Goal: Task Accomplishment & Management: Complete application form

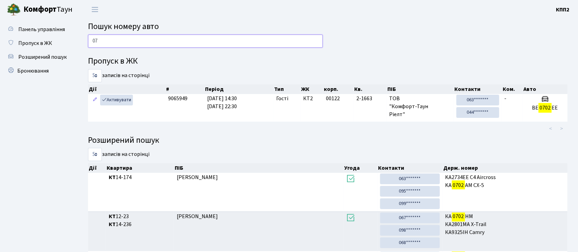
type input "0"
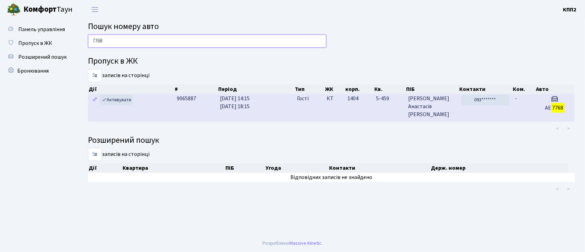
type input "7768"
click at [286, 108] on td "12.10.2025 14:15 12.10.2025 18:15" at bounding box center [256, 107] width 77 height 27
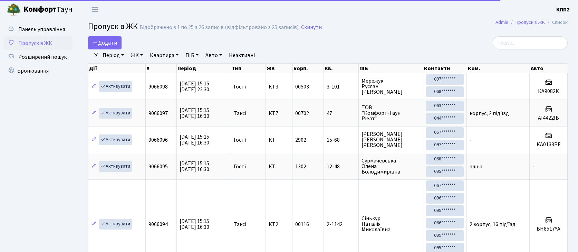
select select "25"
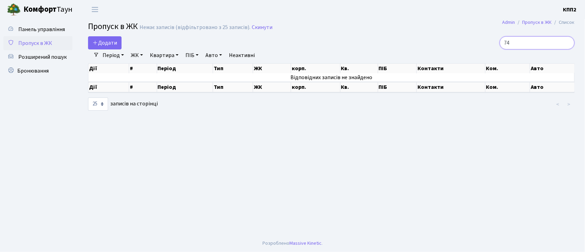
type input "7"
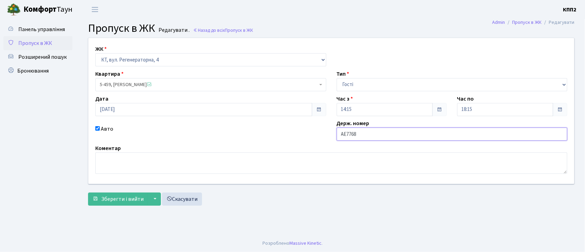
drag, startPoint x: 362, startPoint y: 133, endPoint x: 358, endPoint y: 135, distance: 3.7
click at [361, 134] on input "АЕ7768" at bounding box center [452, 133] width 231 height 13
type input "АЕ7768ХА"
click at [132, 201] on span "Зберегти і вийти" at bounding box center [122, 199] width 42 height 8
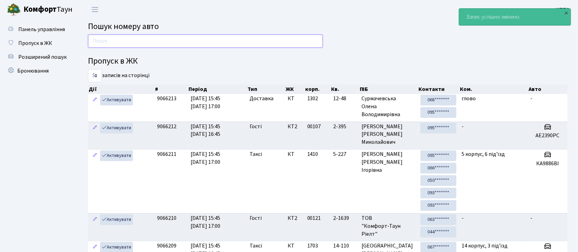
click at [98, 41] on input "text" at bounding box center [205, 41] width 235 height 13
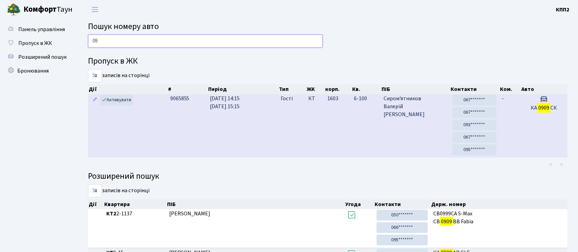
type input "0"
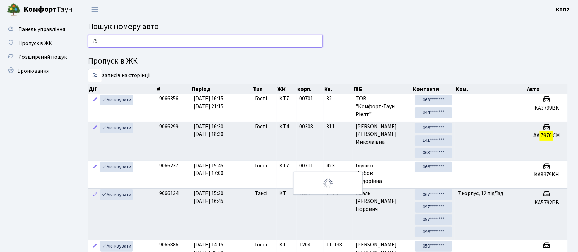
type input "7"
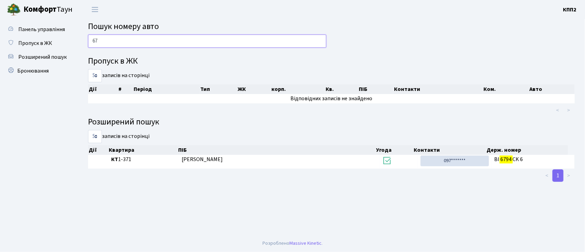
type input "6"
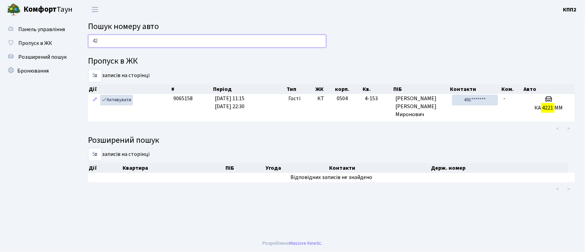
type input "4"
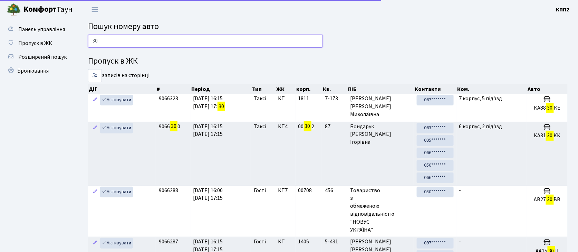
type input "3"
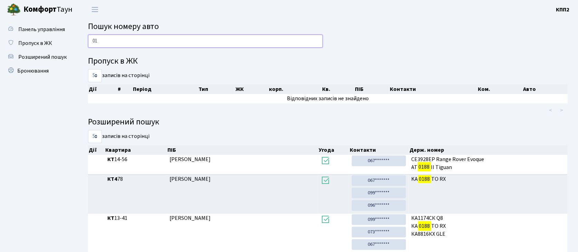
type input "0"
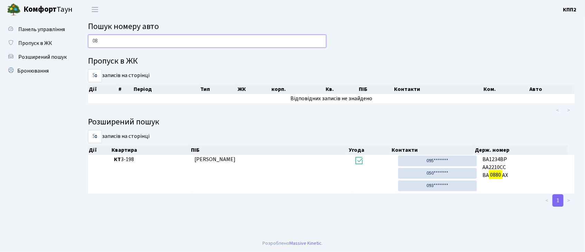
type input "0"
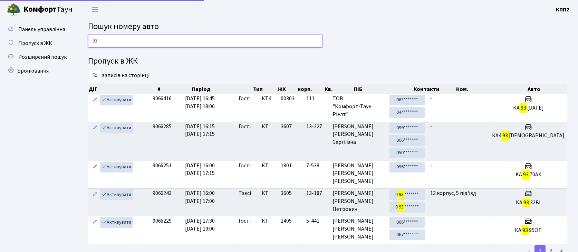
type input "9"
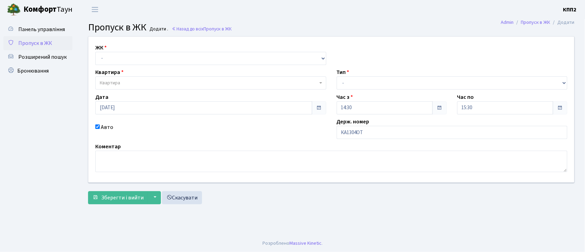
type input "КА1304ОТ"
drag, startPoint x: 130, startPoint y: 58, endPoint x: 126, endPoint y: 62, distance: 5.9
click at [129, 57] on select "- КТ, вул. Регенераторна, 4 КТ2, просп. [STREET_ADDRESS] [STREET_ADDRESS] [PERS…" at bounding box center [210, 58] width 231 height 13
select select "271"
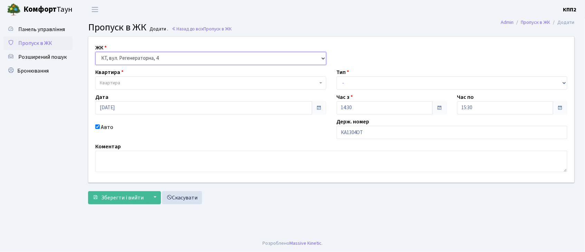
click at [95, 52] on select "- КТ, вул. Регенераторна, 4 КТ2, просп. [STREET_ADDRESS] [STREET_ADDRESS] [PERS…" at bounding box center [210, 58] width 231 height 13
select select
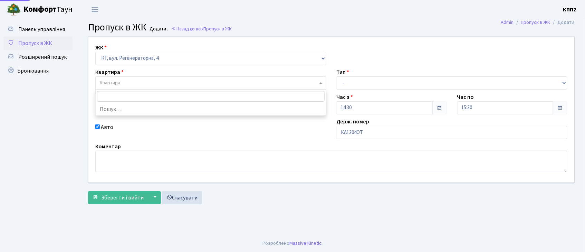
click at [126, 83] on span "Квартира" at bounding box center [209, 82] width 218 height 7
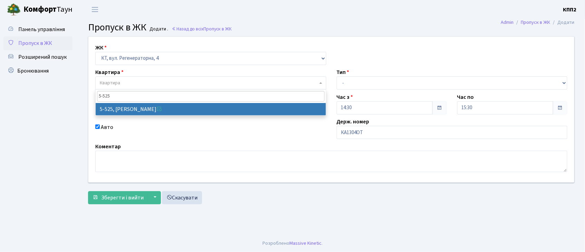
type input "5-525"
select select "1991"
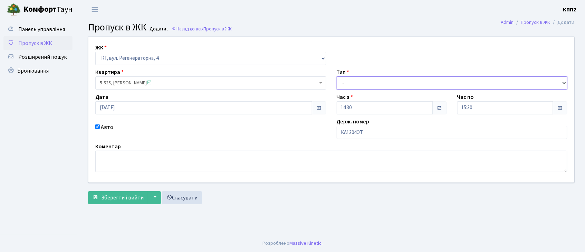
click at [358, 82] on select "- Доставка Таксі Гості Сервіс" at bounding box center [452, 82] width 231 height 13
select select "3"
click at [337, 76] on select "- Доставка Таксі Гості Сервіс" at bounding box center [452, 82] width 231 height 13
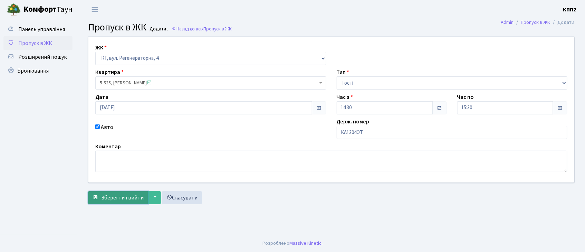
click at [123, 195] on span "Зберегти і вийти" at bounding box center [122, 198] width 42 height 8
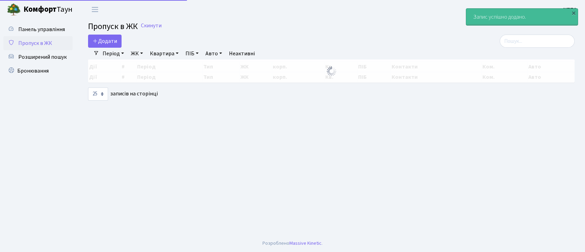
select select "25"
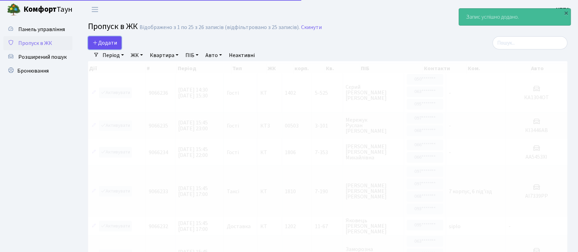
click at [105, 44] on span "Додати" at bounding box center [105, 43] width 25 height 8
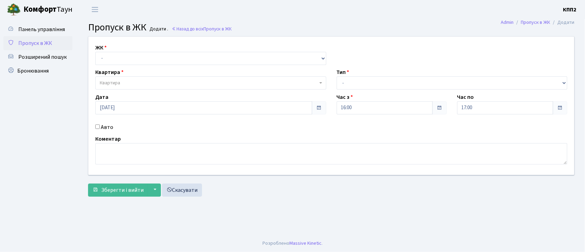
click at [97, 127] on input "Авто" at bounding box center [97, 126] width 4 height 4
checkbox input "true"
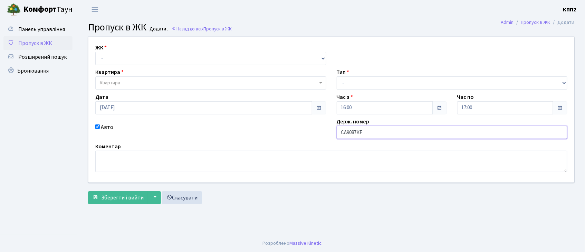
type input "СА9087КЕ"
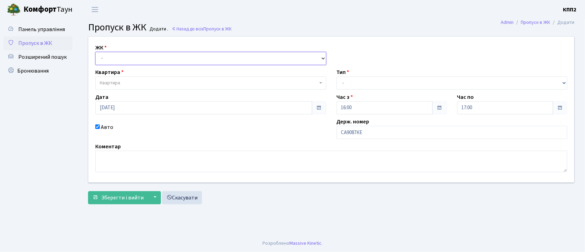
click at [133, 59] on select "- КТ, вул. Регенераторна, 4 КТ2, просп. [STREET_ADDRESS] [STREET_ADDRESS] [PERS…" at bounding box center [210, 58] width 231 height 13
select select "271"
click at [95, 52] on select "- КТ, вул. Регенераторна, 4 КТ2, просп. Соборності, 17 КТ3, вул. Березнева, 16 …" at bounding box center [210, 58] width 231 height 13
select select
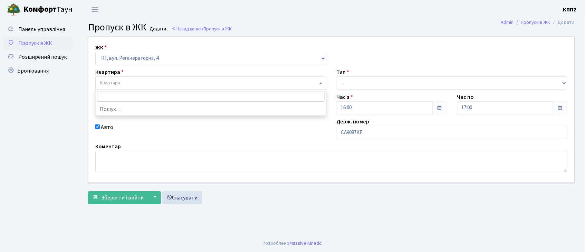
click at [136, 83] on span "Квартира" at bounding box center [209, 82] width 218 height 7
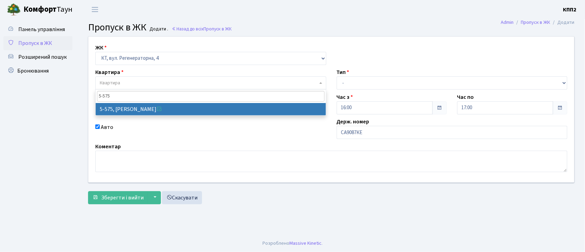
type input "5-575"
select select "1969"
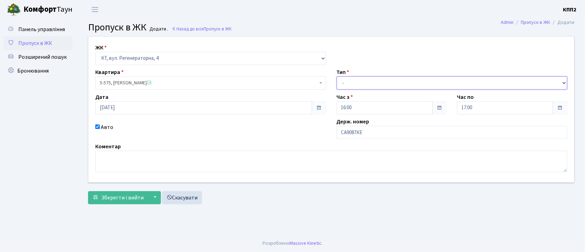
click at [353, 80] on select "- Доставка Таксі Гості Сервіс" at bounding box center [452, 82] width 231 height 13
select select "3"
click at [337, 76] on select "- Доставка Таксі Гості Сервіс" at bounding box center [452, 82] width 231 height 13
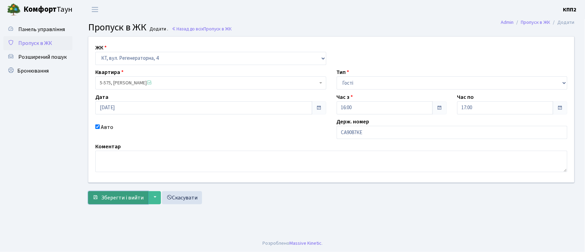
click at [121, 194] on span "Зберегти і вийти" at bounding box center [122, 198] width 42 height 8
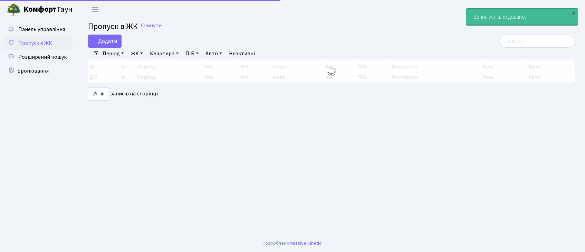
select select "25"
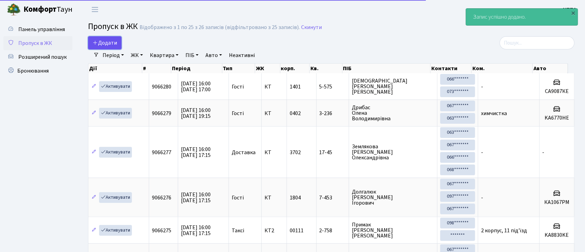
click at [100, 39] on span "Додати" at bounding box center [105, 43] width 25 height 8
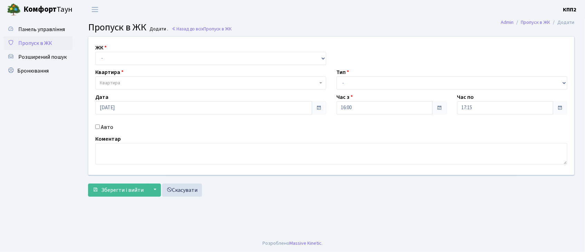
click at [98, 126] on input "Авто" at bounding box center [97, 126] width 4 height 4
checkbox input "true"
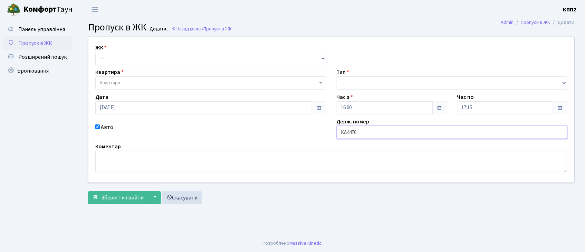
type input "КА4470АХ"
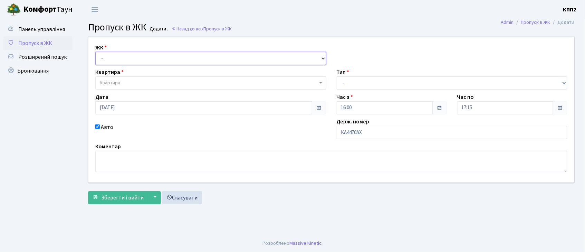
click at [130, 54] on select "- КТ, вул. Регенераторна, 4 КТ2, просп. Соборності, 17 КТ3, вул. Березнева, 16 …" at bounding box center [210, 58] width 231 height 13
select select "271"
click at [95, 52] on select "- КТ, вул. Регенераторна, 4 КТ2, просп. Соборності, 17 КТ3, вул. Березнева, 16 …" at bounding box center [210, 58] width 231 height 13
select select
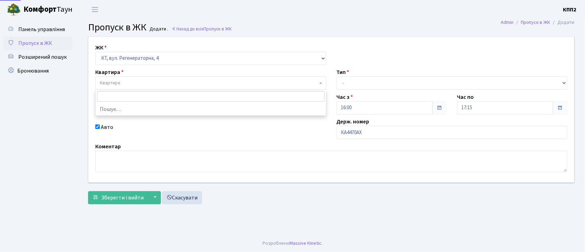
click at [140, 85] on span "Квартира" at bounding box center [209, 82] width 218 height 7
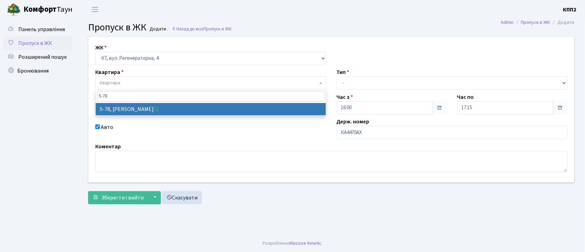
type input "5-78"
select select "2488"
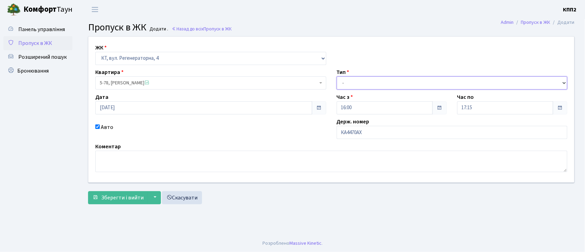
click at [359, 84] on select "- Доставка Таксі Гості Сервіс" at bounding box center [452, 82] width 231 height 13
select select "3"
click at [337, 76] on select "- Доставка Таксі Гості Сервіс" at bounding box center [452, 82] width 231 height 13
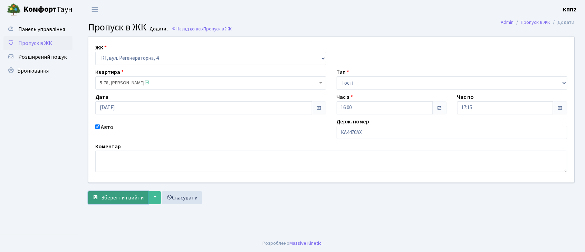
click at [117, 194] on span "Зберегти і вийти" at bounding box center [122, 198] width 42 height 8
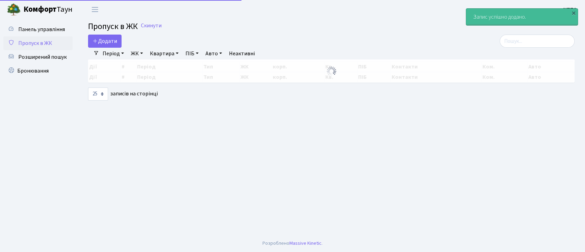
select select "25"
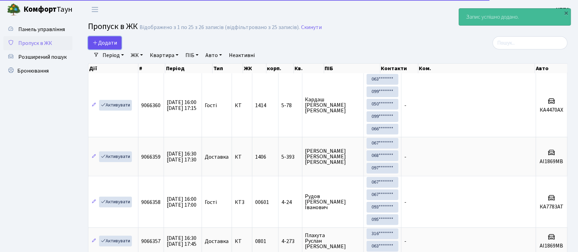
click at [108, 41] on span "Додати" at bounding box center [105, 43] width 25 height 8
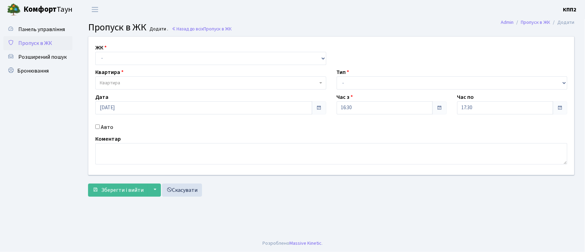
drag, startPoint x: 98, startPoint y: 126, endPoint x: 94, endPoint y: 114, distance: 12.7
click at [97, 126] on input "Авто" at bounding box center [97, 126] width 4 height 4
checkbox input "true"
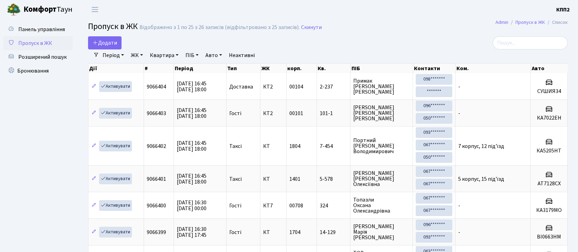
select select "25"
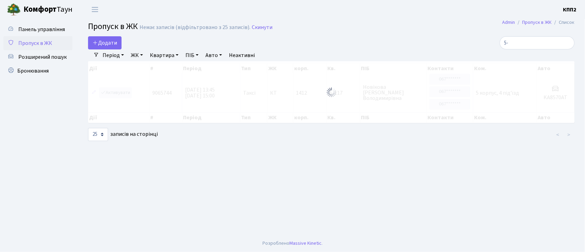
type input "5"
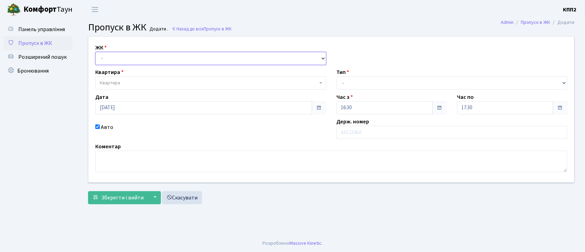
click at [114, 58] on select "- КТ, вул. Регенераторна, 4 КТ2, просп. Соборності, 17 КТ3, вул. Березнева, 16 …" at bounding box center [210, 58] width 231 height 13
select select "271"
click at [95, 52] on select "- КТ, вул. Регенераторна, 4 КТ2, просп. Соборності, 17 КТ3, вул. Березнева, 16 …" at bounding box center [210, 58] width 231 height 13
select select
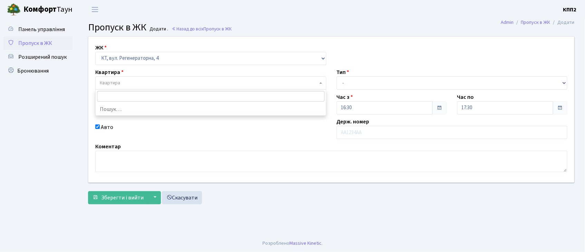
click at [110, 81] on span "Квартира" at bounding box center [110, 82] width 20 height 7
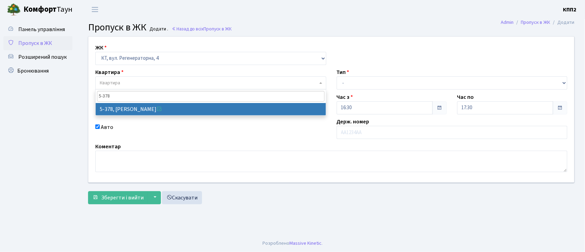
type input "5-378"
select select "2136"
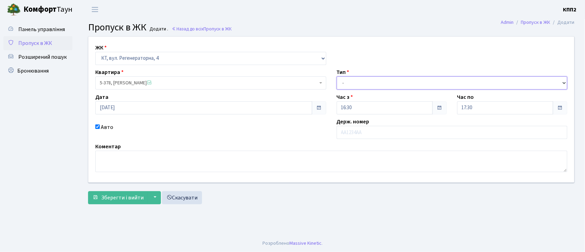
click at [360, 86] on select "- Доставка Таксі Гості Сервіс" at bounding box center [452, 82] width 231 height 13
select select "3"
click at [337, 76] on select "- Доставка Таксі Гості Сервіс" at bounding box center [452, 82] width 231 height 13
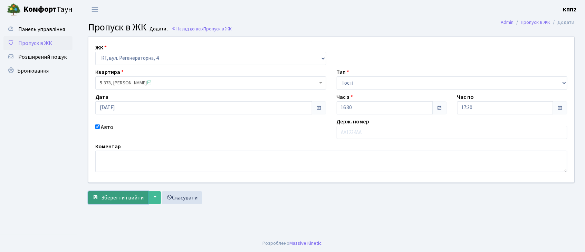
click at [108, 197] on span "Зберегти і вийти" at bounding box center [122, 198] width 42 height 8
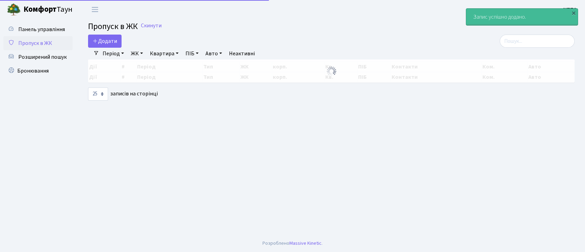
select select "25"
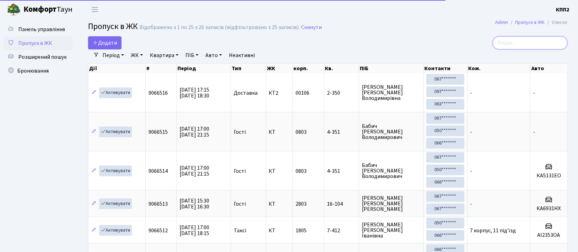
click at [539, 45] on input "search" at bounding box center [530, 42] width 75 height 13
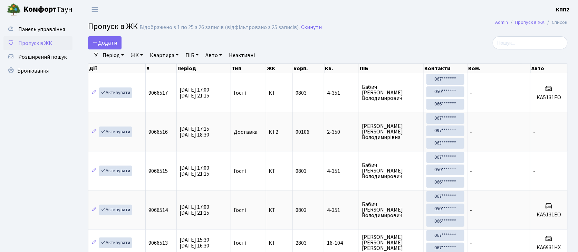
drag, startPoint x: 536, startPoint y: 41, endPoint x: 531, endPoint y: 57, distance: 16.1
click at [536, 43] on input "search" at bounding box center [530, 42] width 75 height 13
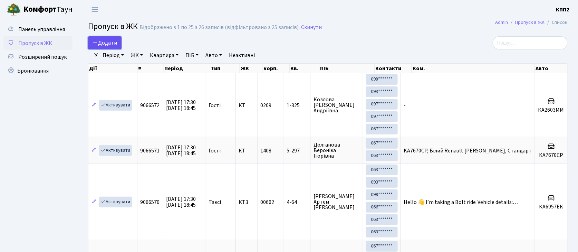
click at [115, 44] on span "Додати" at bounding box center [105, 43] width 25 height 8
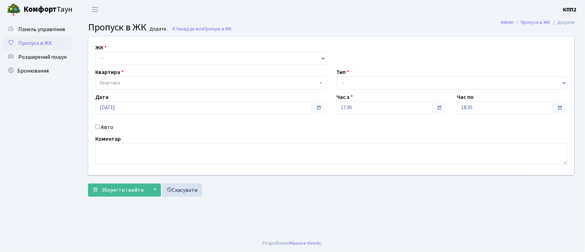
select select "302"
click at [95, 52] on select "- КТ, вул. Регенераторна, 4 КТ2, просп. Соборності, 17 КТ3, вул. Березнева, 16 …" at bounding box center [210, 58] width 231 height 13
select select
click at [120, 86] on span "Квартира" at bounding box center [110, 82] width 20 height 7
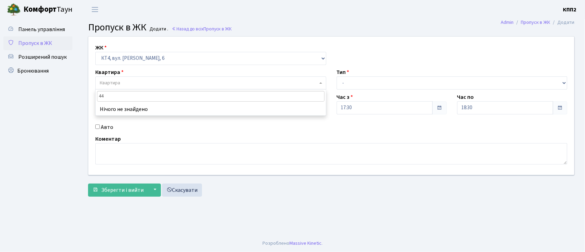
type input "4"
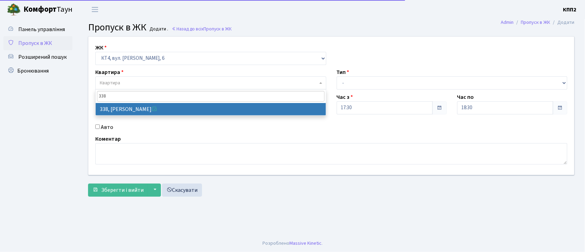
type input "338"
select select "17045"
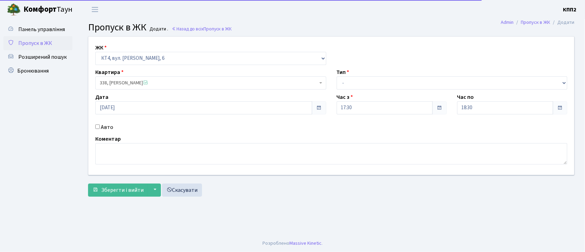
click at [97, 126] on input "Авто" at bounding box center [97, 126] width 4 height 4
checkbox input "true"
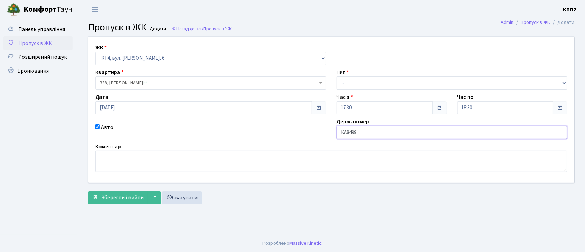
type input "КА8499ІТ"
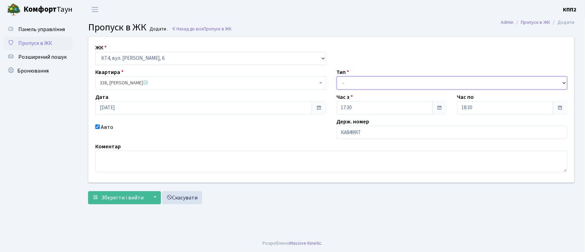
click at [364, 84] on select "- Доставка Таксі Гості Сервіс" at bounding box center [452, 82] width 231 height 13
select select "2"
click at [337, 76] on select "- Доставка Таксі Гості Сервіс" at bounding box center [452, 82] width 231 height 13
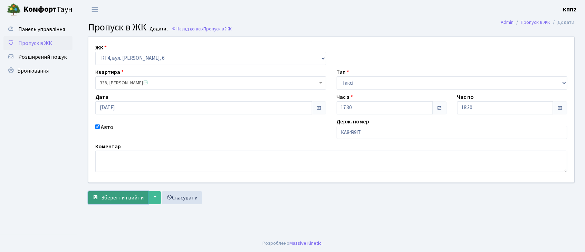
click at [122, 194] on span "Зберегти і вийти" at bounding box center [122, 198] width 42 height 8
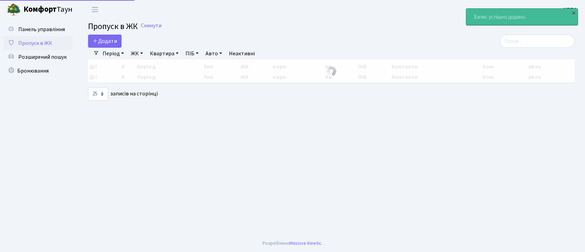
select select "25"
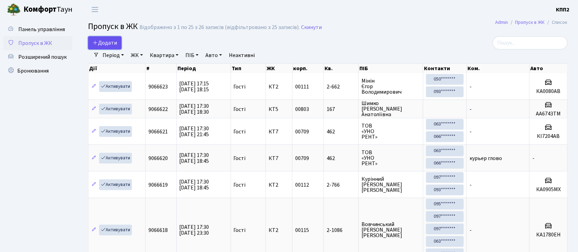
click at [107, 49] on link "Додати" at bounding box center [104, 42] width 33 height 13
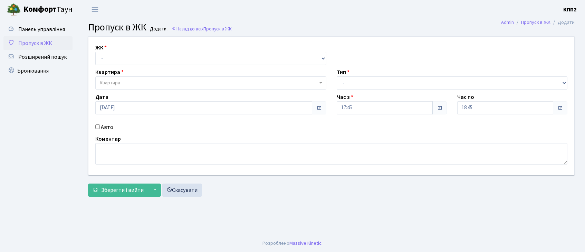
click at [127, 60] on select "- КТ, вул. Регенераторна, 4 КТ2, просп. [STREET_ADDRESS] [STREET_ADDRESS] [PERS…" at bounding box center [210, 58] width 231 height 13
select select "271"
click at [95, 52] on select "- КТ, вул. Регенераторна, 4 КТ2, просп. [STREET_ADDRESS] [STREET_ADDRESS] [PERS…" at bounding box center [210, 58] width 231 height 13
select select
click at [126, 79] on span "Квартира" at bounding box center [209, 82] width 218 height 7
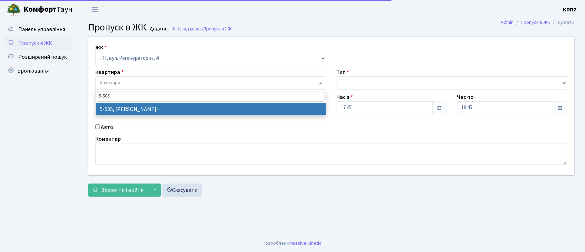
type input "5-505"
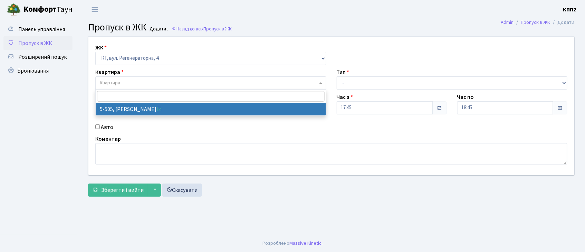
select select "2033"
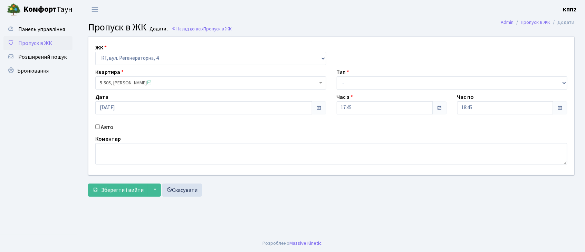
click at [111, 129] on label "Авто" at bounding box center [107, 127] width 12 height 8
click at [100, 129] on input "Авто" at bounding box center [97, 126] width 4 height 4
checkbox input "true"
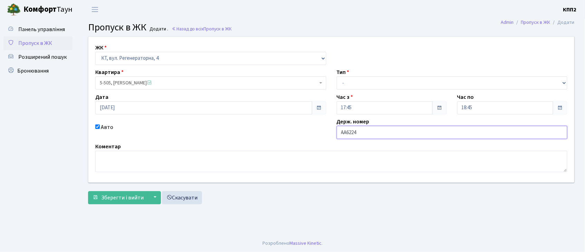
click at [371, 131] on input "АА6224" at bounding box center [452, 132] width 231 height 13
type input "АА6224YC"
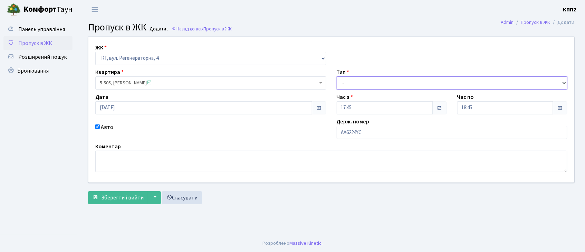
drag, startPoint x: 380, startPoint y: 81, endPoint x: 376, endPoint y: 84, distance: 5.0
click at [380, 81] on select "- Доставка Таксі Гості Сервіс" at bounding box center [452, 82] width 231 height 13
select select "2"
click at [337, 76] on select "- Доставка Таксі Гості Сервіс" at bounding box center [452, 82] width 231 height 13
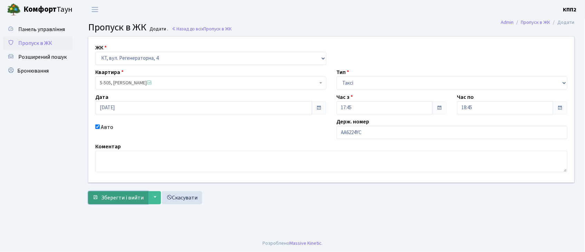
click at [118, 198] on span "Зберегти і вийти" at bounding box center [122, 198] width 42 height 8
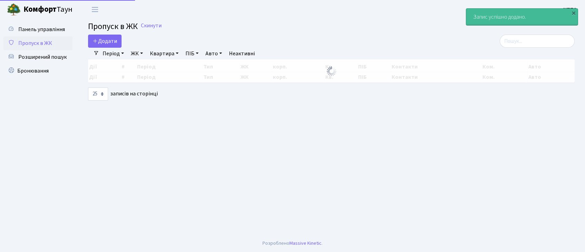
select select "25"
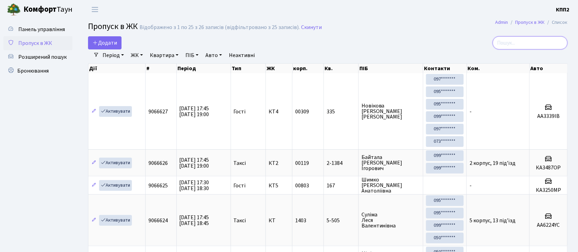
click at [520, 43] on input "search" at bounding box center [530, 42] width 75 height 13
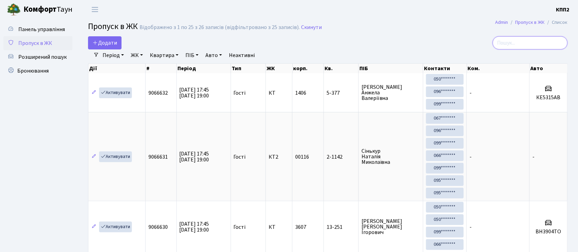
click at [528, 40] on input "search" at bounding box center [530, 42] width 75 height 13
click at [520, 45] on input "search" at bounding box center [530, 42] width 75 height 13
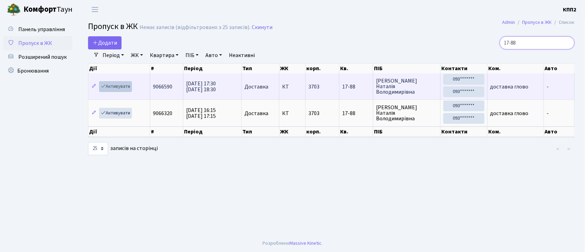
type input "17-88"
click at [118, 90] on link "Активувати" at bounding box center [115, 86] width 33 height 11
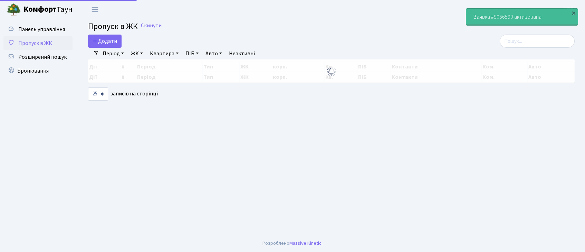
select select "25"
click at [539, 45] on input "search" at bounding box center [537, 41] width 75 height 13
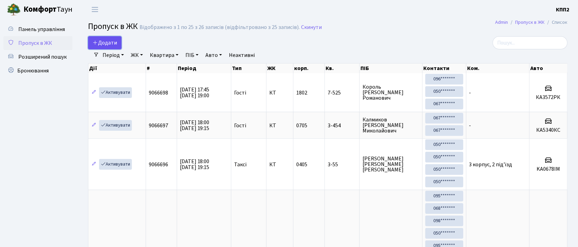
click at [112, 42] on span "Додати" at bounding box center [105, 43] width 25 height 8
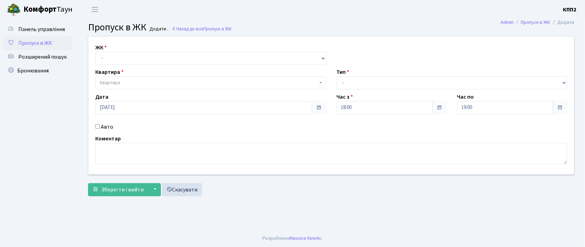
click at [96, 125] on input "Авто" at bounding box center [97, 126] width 4 height 4
checkbox input "true"
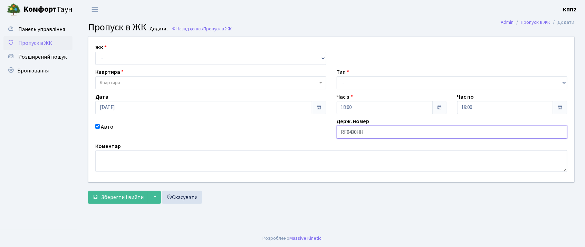
click at [345, 133] on input "RF9430НН" at bounding box center [452, 132] width 231 height 13
click at [346, 131] on input "RF9430НН" at bounding box center [452, 132] width 231 height 13
type input "КА9430НН"
click at [114, 56] on select "- КТ, вул. Регенераторна, 4 КТ2, просп. [STREET_ADDRESS] [STREET_ADDRESS] [PERS…" at bounding box center [210, 58] width 231 height 13
select select "271"
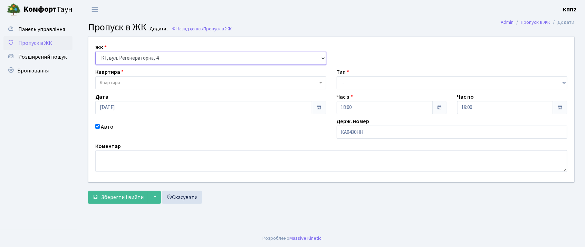
click at [95, 52] on select "- КТ, вул. Регенераторна, 4 КТ2, просп. [STREET_ADDRESS] [STREET_ADDRESS] [PERS…" at bounding box center [210, 58] width 231 height 13
select select
click at [137, 82] on span "Квартира" at bounding box center [209, 82] width 218 height 7
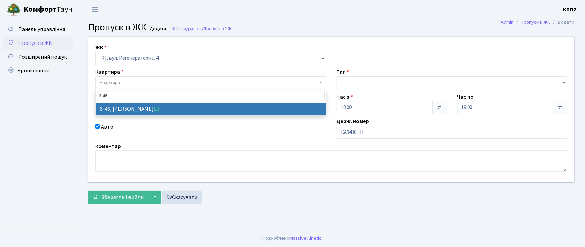
type input "6-46"
select select "5226"
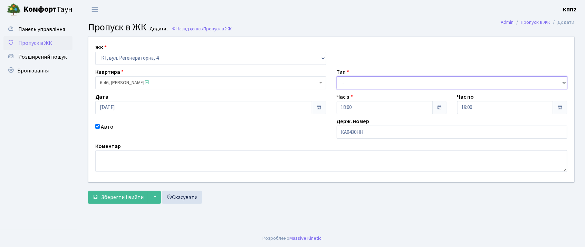
click at [350, 80] on select "- Доставка Таксі Гості Сервіс" at bounding box center [452, 82] width 231 height 13
select select "3"
click at [337, 76] on select "- Доставка Таксі Гості Сервіс" at bounding box center [452, 82] width 231 height 13
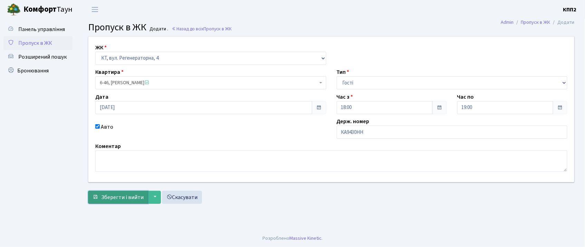
click at [109, 197] on span "Зберегти і вийти" at bounding box center [122, 198] width 42 height 8
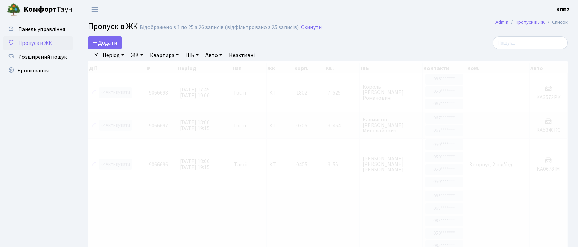
select select "25"
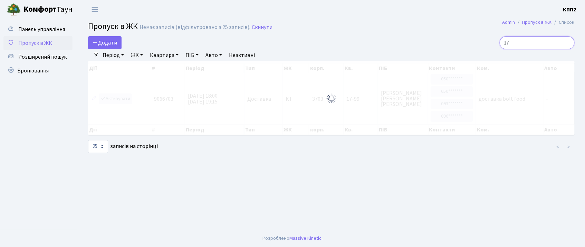
type input "1"
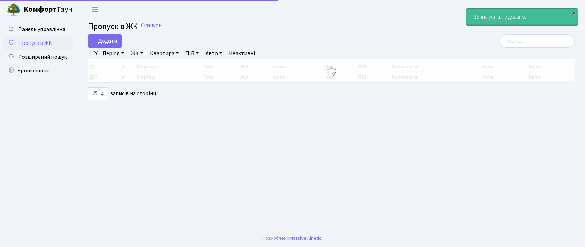
select select "25"
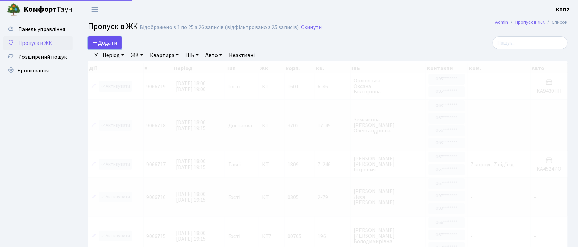
click at [111, 41] on span "Додати" at bounding box center [105, 43] width 25 height 8
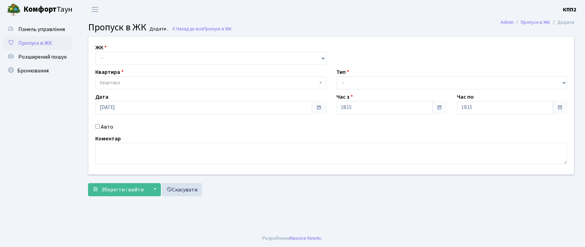
click at [98, 126] on input "Авто" at bounding box center [97, 126] width 4 height 4
checkbox input "true"
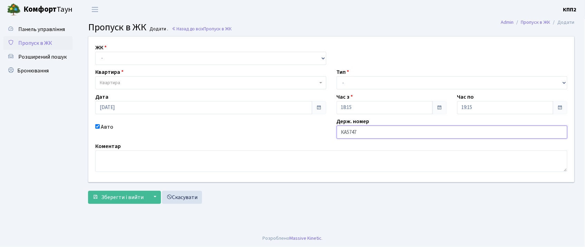
type input "КА5747МЕ"
click at [132, 57] on select "- КТ, вул. Регенераторна, 4 КТ2, просп. Соборності, 17 КТ3, вул. Березнева, 16 …" at bounding box center [210, 58] width 231 height 13
select select "271"
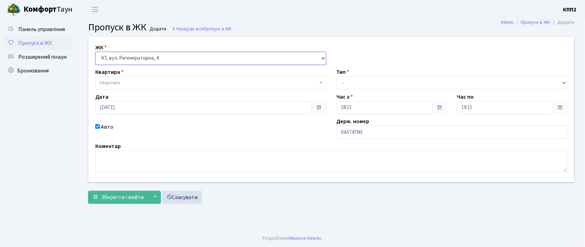
click at [95, 52] on select "- КТ, вул. Регенераторна, 4 КТ2, просп. Соборності, 17 КТ3, вул. Березнева, 16 …" at bounding box center [210, 58] width 231 height 13
select select
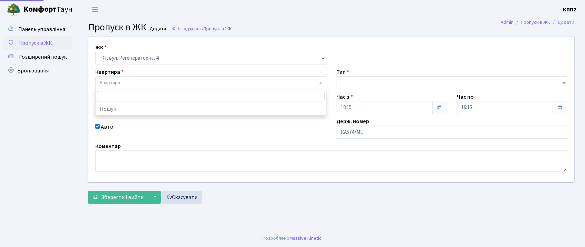
click at [154, 85] on span "Квартира" at bounding box center [209, 82] width 218 height 7
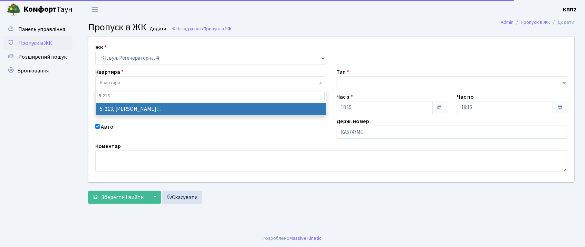
type input "5-213"
select select "2371"
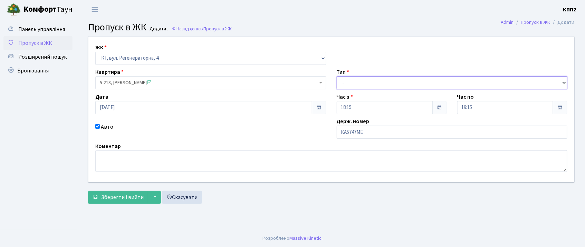
click at [348, 79] on select "- Доставка Таксі Гості Сервіс" at bounding box center [452, 82] width 231 height 13
select select "3"
click at [337, 76] on select "- Доставка Таксі Гості Сервіс" at bounding box center [452, 82] width 231 height 13
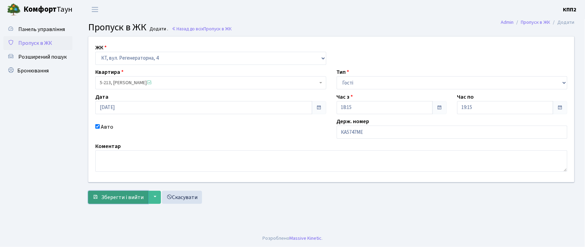
click at [119, 197] on span "Зберегти і вийти" at bounding box center [122, 198] width 42 height 8
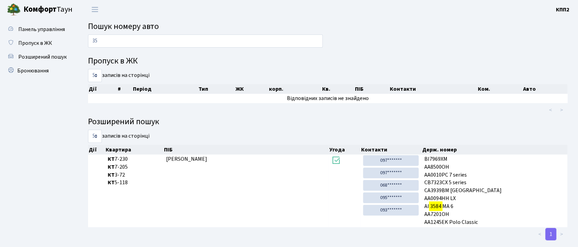
type input "3"
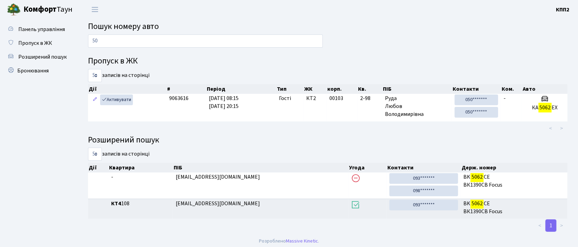
type input "5"
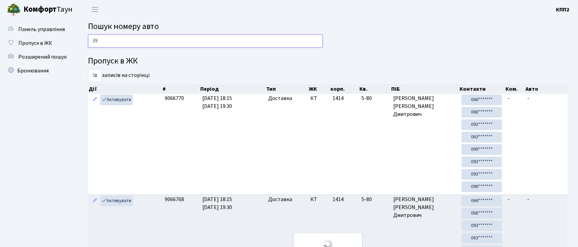
type input "3"
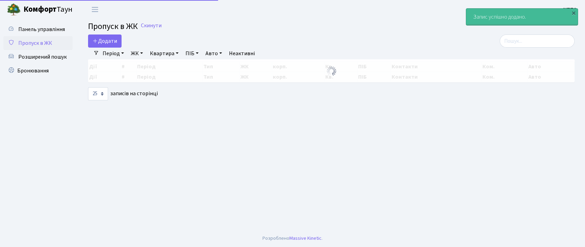
select select "25"
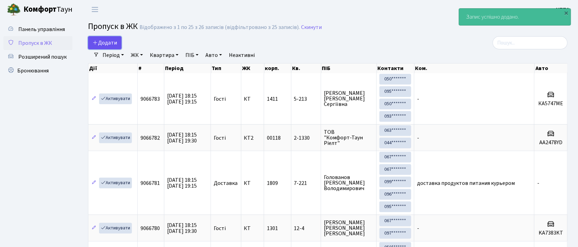
click at [106, 38] on link "Додати" at bounding box center [104, 42] width 33 height 13
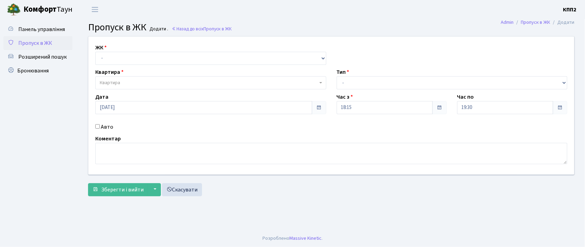
click at [99, 125] on input "Авто" at bounding box center [97, 126] width 4 height 4
checkbox input "true"
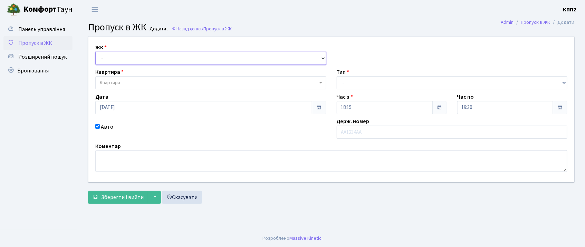
click at [118, 60] on select "- КТ, вул. Регенераторна, 4 КТ2, просп. Соборності, 17 КТ3, вул. Березнева, 16 …" at bounding box center [210, 58] width 231 height 13
select select "271"
click at [95, 52] on select "- КТ, вул. Регенераторна, 4 КТ2, просп. Соборності, 17 КТ3, вул. Березнева, 16 …" at bounding box center [210, 58] width 231 height 13
select select
click at [107, 81] on span "Квартира" at bounding box center [110, 82] width 20 height 7
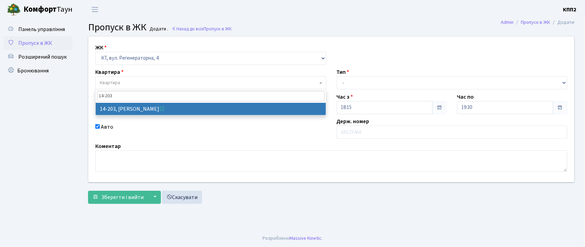
type input "14-203"
select select "7580"
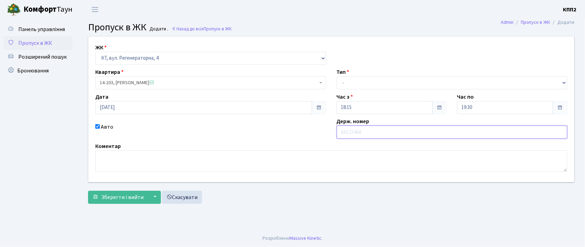
click at [351, 133] on input "text" at bounding box center [452, 132] width 231 height 13
type input "КА8525КА"
click at [348, 79] on select "- Доставка Таксі Гості Сервіс" at bounding box center [452, 82] width 231 height 13
select select "3"
click at [337, 76] on select "- Доставка Таксі Гості Сервіс" at bounding box center [452, 82] width 231 height 13
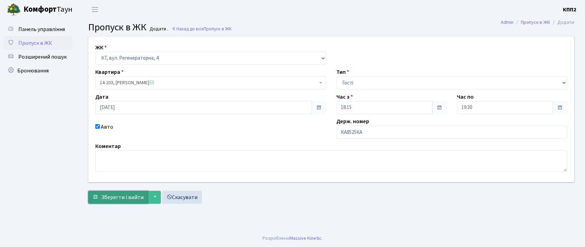
click at [125, 198] on span "Зберегти і вийти" at bounding box center [122, 198] width 42 height 8
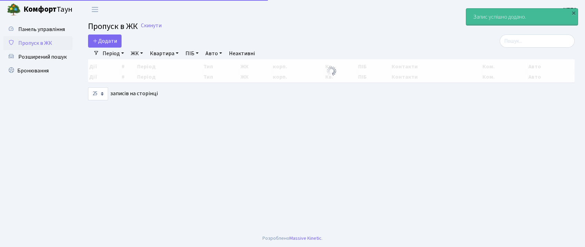
select select "25"
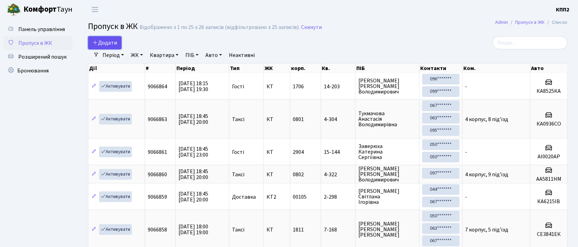
click at [104, 42] on span "Додати" at bounding box center [105, 43] width 25 height 8
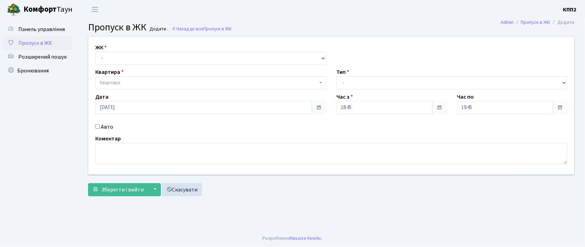
click at [97, 126] on input "Авто" at bounding box center [97, 126] width 4 height 4
checkbox input "true"
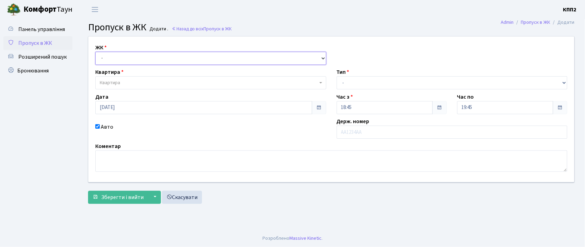
click at [163, 58] on select "- КТ, вул. Регенераторна, 4 КТ2, просп. Соборності, 17 КТ3, вул. Березнева, 16 …" at bounding box center [210, 58] width 231 height 13
select select "271"
click at [95, 52] on select "- КТ, вул. Регенераторна, 4 КТ2, просп. Соборності, 17 КТ3, вул. Березнева, 16 …" at bounding box center [210, 58] width 231 height 13
select select
click at [162, 78] on span "Квартира" at bounding box center [210, 82] width 231 height 13
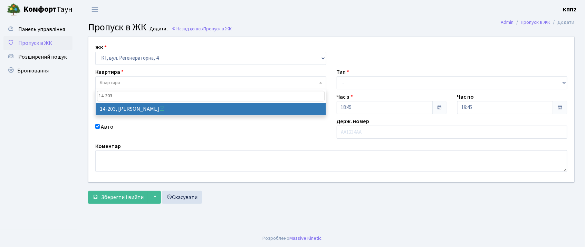
type input "14-203"
select select "7580"
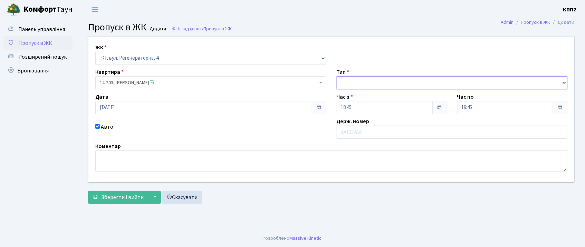
click at [351, 80] on select "- Доставка Таксі Гості Сервіс" at bounding box center [452, 82] width 231 height 13
select select "3"
click at [337, 76] on select "- Доставка Таксі Гості Сервіс" at bounding box center [452, 82] width 231 height 13
click at [351, 134] on input "text" at bounding box center [452, 132] width 231 height 13
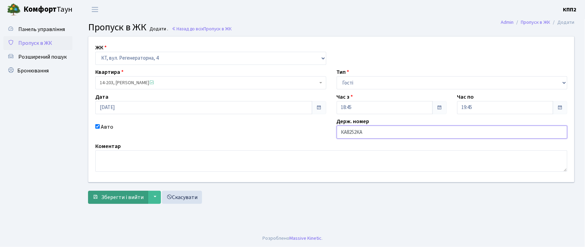
type input "КА8252КА"
click at [127, 200] on span "Зберегти і вийти" at bounding box center [122, 198] width 42 height 8
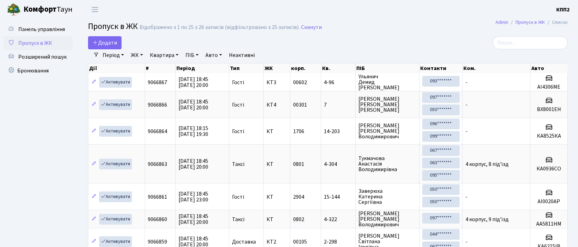
select select "25"
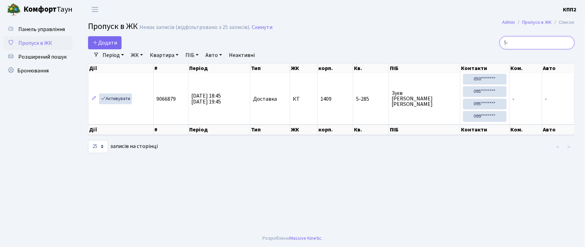
type input "5"
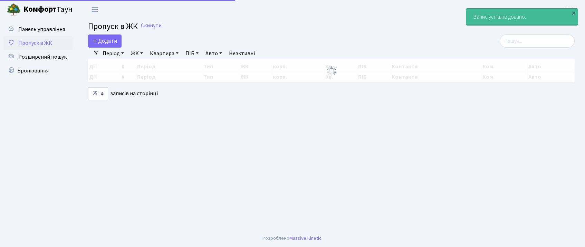
select select "25"
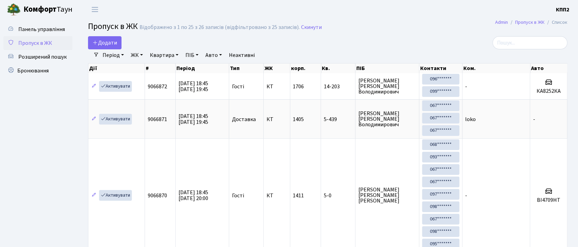
click at [56, 45] on link "Пропуск в ЖК" at bounding box center [37, 43] width 69 height 14
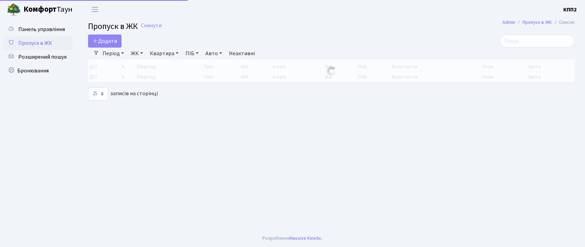
select select "25"
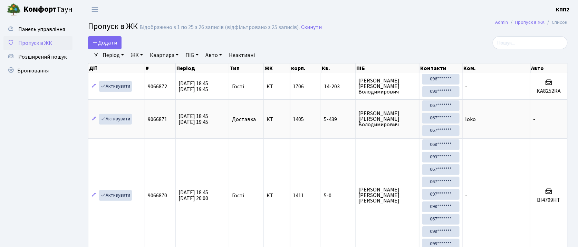
click at [118, 56] on link "Період" at bounding box center [113, 55] width 27 height 12
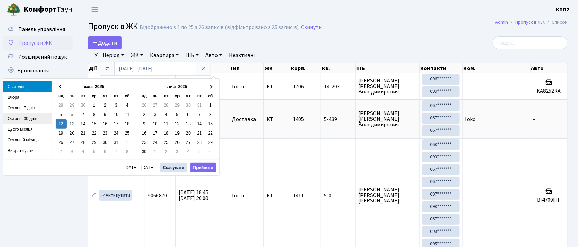
click at [23, 117] on li "Останні 30 днів" at bounding box center [27, 119] width 48 height 11
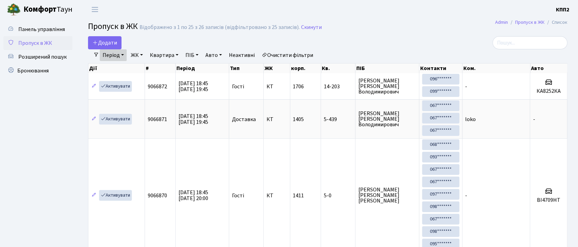
click at [120, 56] on link "Період" at bounding box center [113, 55] width 27 height 12
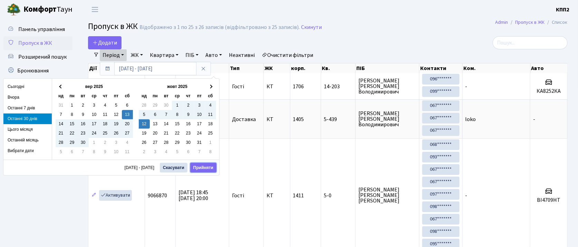
click at [205, 170] on button "Прийняти" at bounding box center [203, 168] width 26 height 10
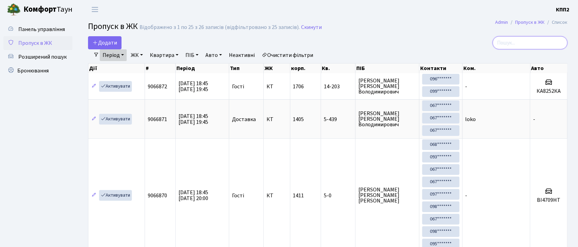
click at [519, 45] on input "search" at bounding box center [530, 42] width 75 height 13
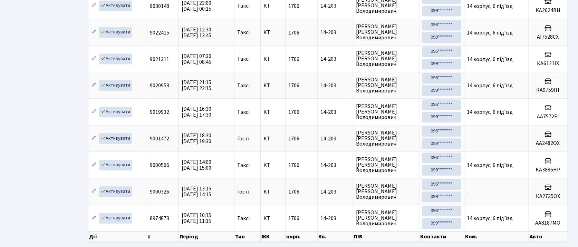
scroll to position [553, 0]
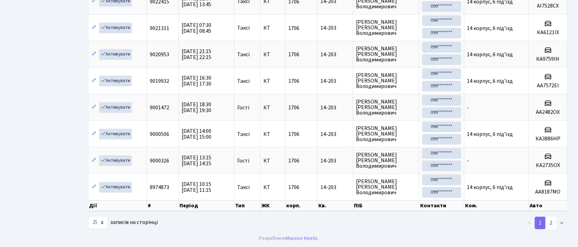
type input "14-203"
click at [552, 223] on link "2" at bounding box center [551, 223] width 11 height 12
click at [551, 223] on link "2" at bounding box center [551, 223] width 11 height 12
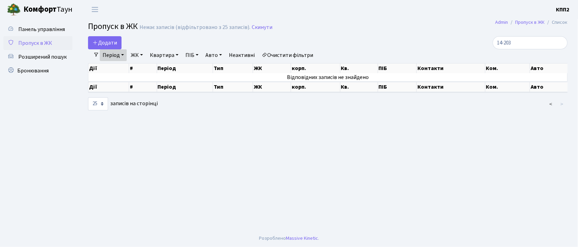
scroll to position [0, 0]
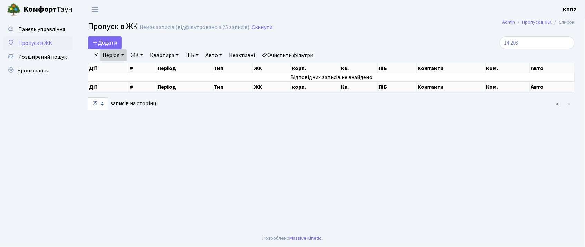
click at [116, 54] on link "Період" at bounding box center [113, 55] width 27 height 12
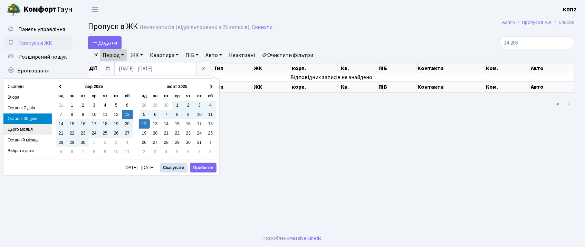
click at [22, 131] on li "Цього місяця" at bounding box center [27, 129] width 48 height 11
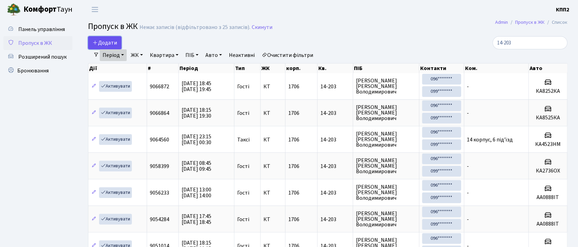
click at [106, 46] on span "Додати" at bounding box center [105, 43] width 25 height 8
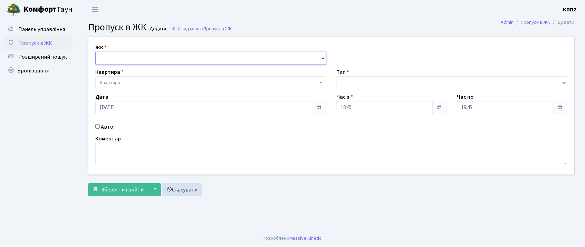
click at [106, 58] on select "- КТ, вул. Регенераторна, 4 КТ2, просп. [STREET_ADDRESS] [STREET_ADDRESS] [PERS…" at bounding box center [210, 58] width 231 height 13
select select "271"
click at [95, 52] on select "- КТ, вул. Регенераторна, 4 КТ2, просп. [STREET_ADDRESS] [STREET_ADDRESS] [PERS…" at bounding box center [210, 58] width 231 height 13
select select
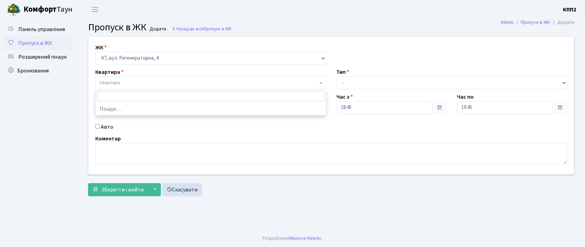
click at [108, 82] on span "Квартира" at bounding box center [110, 82] width 20 height 7
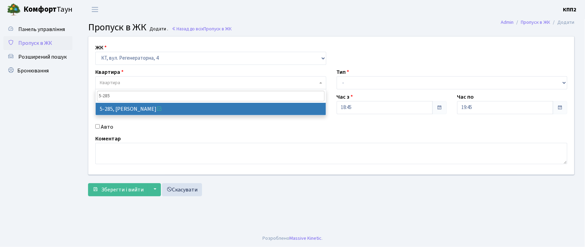
type input "5-285"
select select "2296"
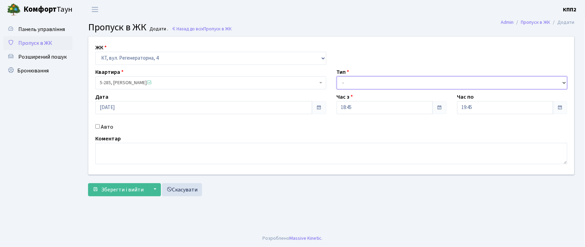
click at [344, 82] on select "- Доставка Таксі Гості Сервіс" at bounding box center [452, 82] width 231 height 13
select select "1"
click at [337, 76] on select "- Доставка Таксі Гості Сервіс" at bounding box center [452, 82] width 231 height 13
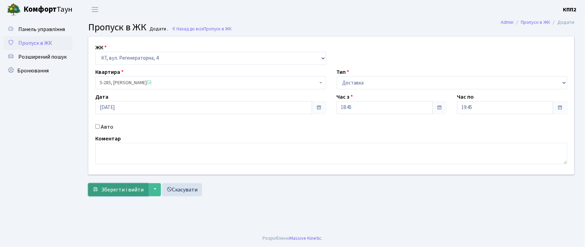
click at [112, 193] on span "Зберегти і вийти" at bounding box center [122, 190] width 42 height 8
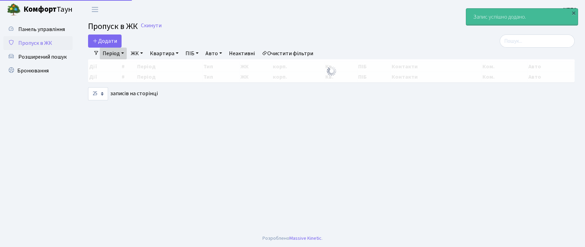
select select "25"
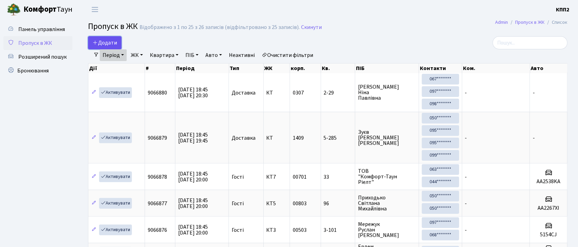
click at [109, 43] on span "Додати" at bounding box center [105, 43] width 25 height 8
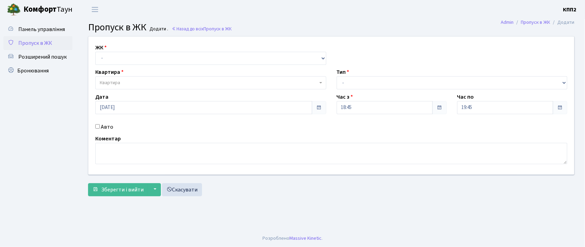
click at [98, 126] on input "Авто" at bounding box center [97, 126] width 4 height 4
checkbox input "true"
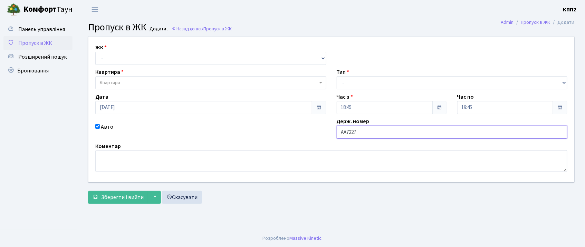
type input "АА7227СА"
click at [119, 58] on select "- КТ, вул. Регенераторна, 4 КТ2, просп. Соборності, 17 КТ3, вул. Березнева, 16 …" at bounding box center [210, 58] width 231 height 13
select select "302"
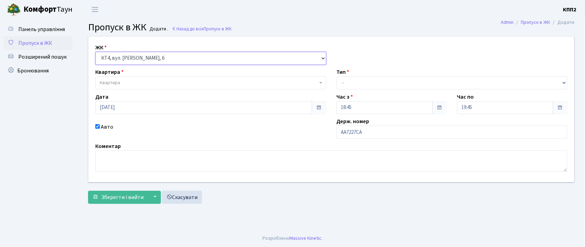
click at [95, 52] on select "- КТ, вул. Регенераторна, 4 КТ2, просп. Соборності, 17 КТ3, вул. Березнева, 16 …" at bounding box center [210, 58] width 231 height 13
select select
click at [107, 84] on span "Квартира" at bounding box center [110, 82] width 20 height 7
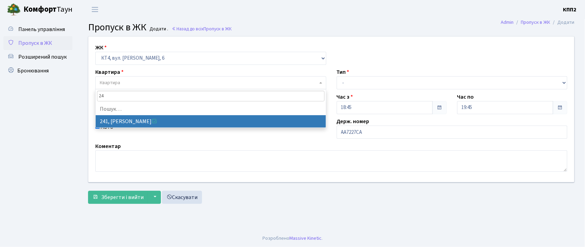
type input "2"
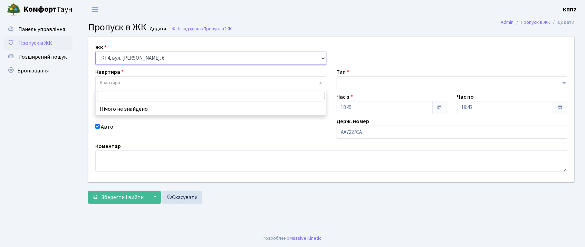
click at [132, 57] on select "- КТ, вул. Регенераторна, 4 КТ2, просп. Соборності, 17 КТ3, вул. Березнева, 16 …" at bounding box center [210, 58] width 231 height 13
select select "271"
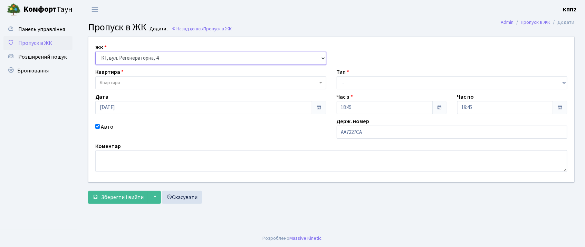
click at [95, 52] on select "- КТ, вул. Регенераторна, 4 КТ2, просп. Соборності, 17 КТ3, вул. Березнева, 16 …" at bounding box center [210, 58] width 231 height 13
select select
click at [119, 83] on span "Квартира" at bounding box center [110, 82] width 20 height 7
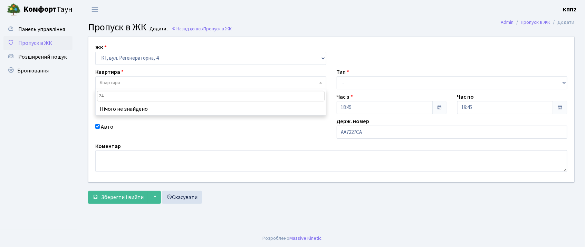
type input "2"
type input "4-241"
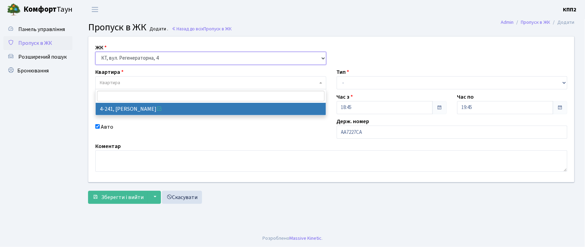
click at [124, 59] on select "- КТ, вул. Регенераторна, 4 КТ2, просп. [STREET_ADDRESS] [STREET_ADDRESS] [PERS…" at bounding box center [210, 58] width 231 height 13
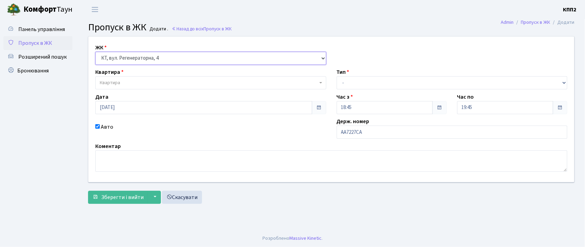
select select "302"
click at [95, 52] on select "- КТ, вул. Регенераторна, 4 КТ2, просп. [STREET_ADDRESS] [STREET_ADDRESS] [PERS…" at bounding box center [210, 58] width 231 height 13
select select
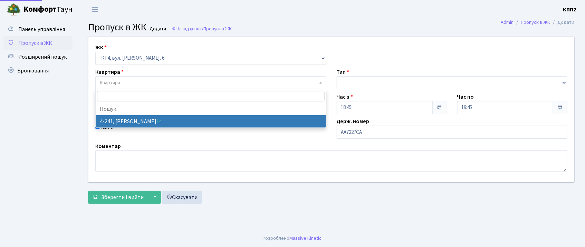
click at [104, 82] on span "Квартира" at bounding box center [110, 82] width 20 height 7
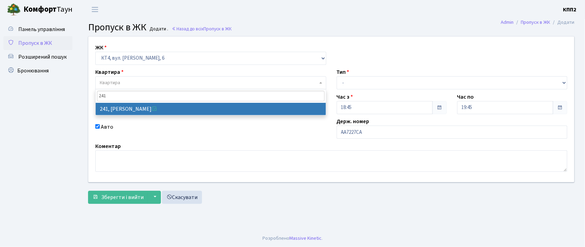
type input "241"
select select "16958"
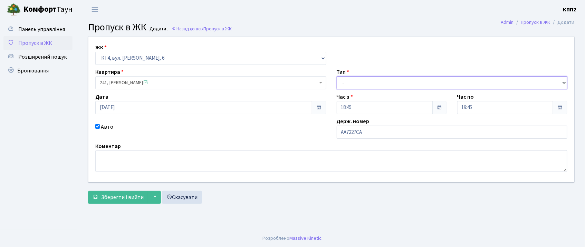
click at [367, 86] on select "- Доставка Таксі Гості Сервіс" at bounding box center [452, 82] width 231 height 13
click at [337, 76] on select "- Доставка Таксі Гості Сервіс" at bounding box center [452, 82] width 231 height 13
click at [356, 82] on select "- Доставка Таксі Гості Сервіс" at bounding box center [452, 82] width 231 height 13
select select "3"
click at [337, 76] on select "- Доставка Таксі Гості Сервіс" at bounding box center [452, 82] width 231 height 13
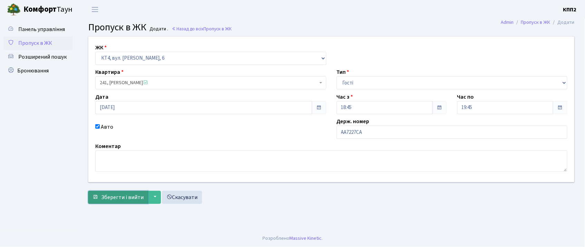
click at [119, 198] on span "Зберегти і вийти" at bounding box center [122, 198] width 42 height 8
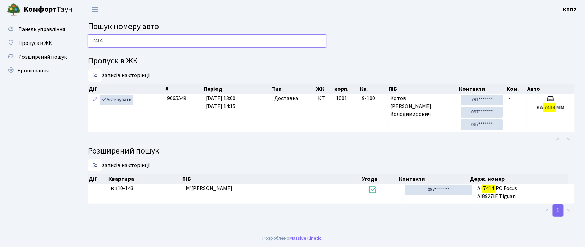
type input "7414"
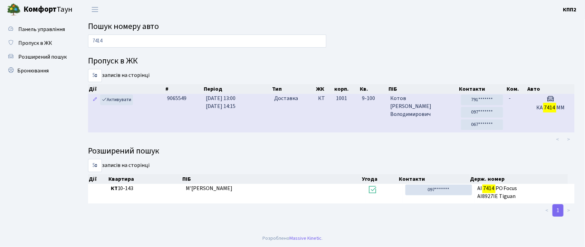
click at [362, 104] on td "9-100" at bounding box center [373, 113] width 28 height 39
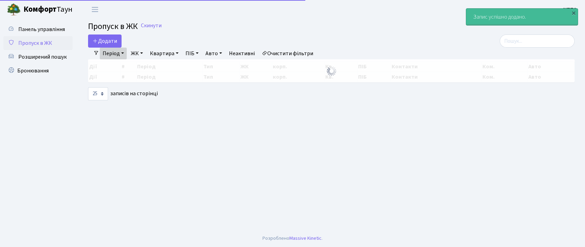
select select "25"
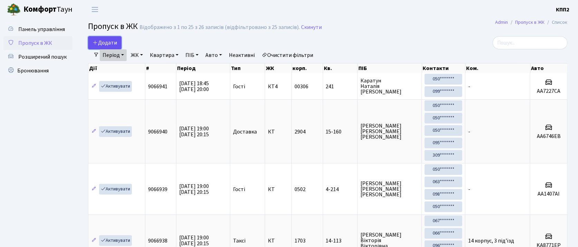
click at [105, 46] on span "Додати" at bounding box center [105, 43] width 25 height 8
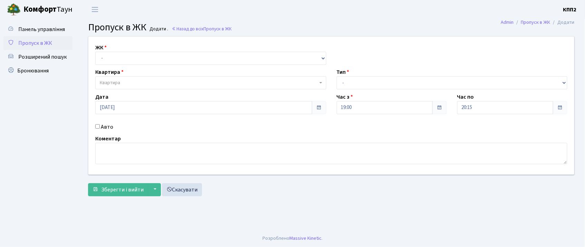
click at [98, 126] on input "Авто" at bounding box center [97, 126] width 4 height 4
checkbox input "true"
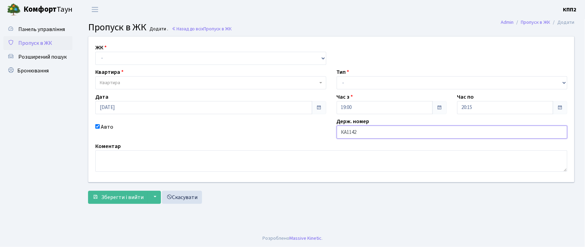
type input "КА1142ЕР"
click at [114, 57] on select "- КТ, вул. Регенераторна, 4 КТ2, просп. [STREET_ADDRESS] [STREET_ADDRESS] [PERS…" at bounding box center [210, 58] width 231 height 13
select select "271"
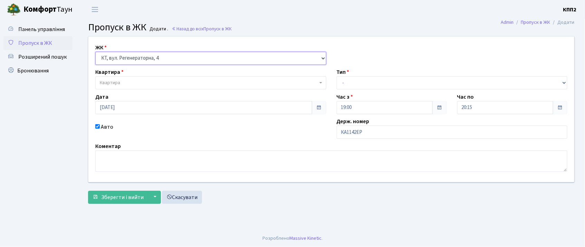
click at [95, 52] on select "- КТ, вул. Регенераторна, 4 КТ2, просп. [STREET_ADDRESS] [STREET_ADDRESS] [PERS…" at bounding box center [210, 58] width 231 height 13
select select
click at [129, 84] on span "Квартира" at bounding box center [209, 82] width 218 height 7
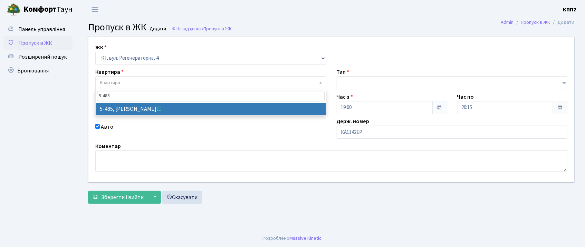
type input "5-485"
select select "2093"
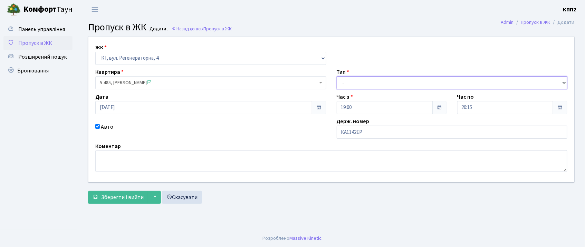
click at [352, 79] on select "- Доставка Таксі Гості Сервіс" at bounding box center [452, 82] width 231 height 13
select select "3"
click at [337, 76] on select "- Доставка Таксі Гості Сервіс" at bounding box center [452, 82] width 231 height 13
click at [126, 191] on form "ЖК - КТ, вул. Регенераторна, 4 КТ2, просп. Соборності, 17 КТ3, вул. Березнева, …" at bounding box center [331, 120] width 487 height 168
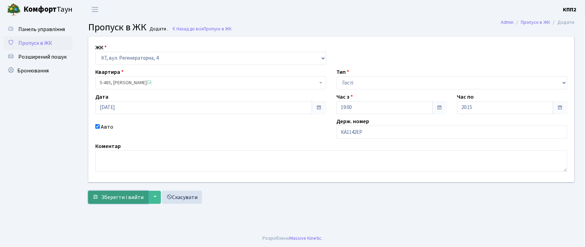
click at [126, 195] on span "Зберегти і вийти" at bounding box center [122, 198] width 42 height 8
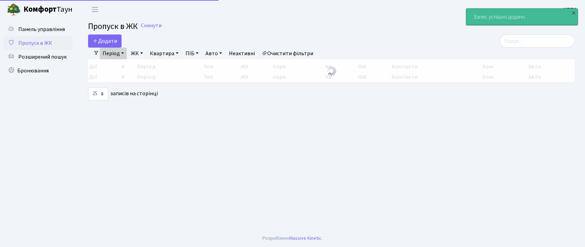
select select "25"
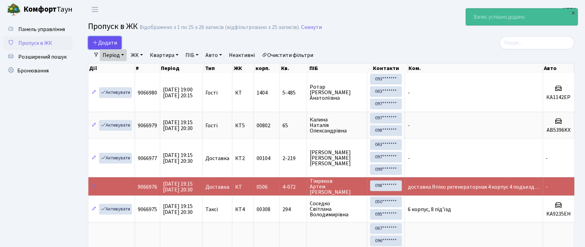
click at [113, 40] on span "Додати" at bounding box center [105, 43] width 25 height 8
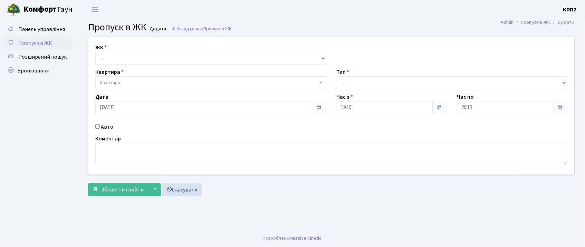
click at [97, 126] on input "Авто" at bounding box center [97, 126] width 4 height 4
checkbox input "true"
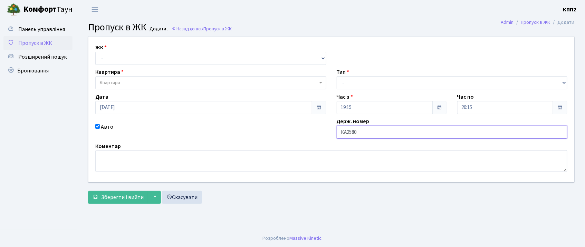
type input "КА2580МВ"
click at [114, 58] on select "- КТ, вул. Регенераторна, 4 КТ2, просп. Соборності, 17 КТ3, вул. Березнева, 16 …" at bounding box center [210, 58] width 231 height 13
select select "271"
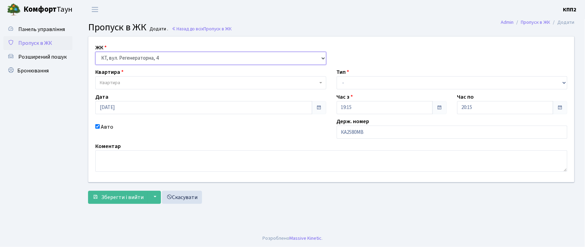
click at [95, 52] on select "- КТ, вул. Регенераторна, 4 КТ2, просп. Соборності, 17 КТ3, вул. Березнева, 16 …" at bounding box center [210, 58] width 231 height 13
select select
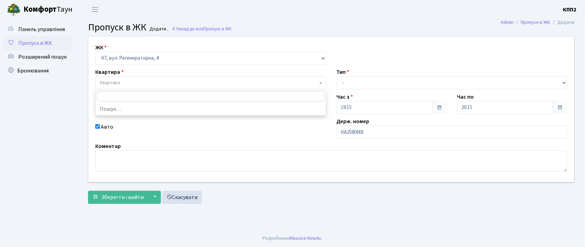
click at [121, 83] on span "Квартира" at bounding box center [209, 82] width 218 height 7
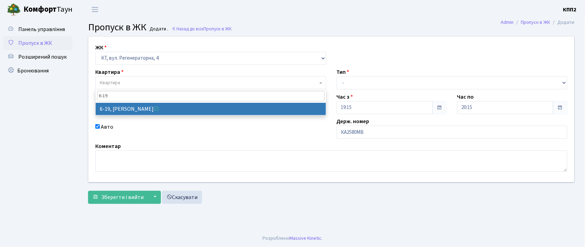
type input "6-19"
select select "5199"
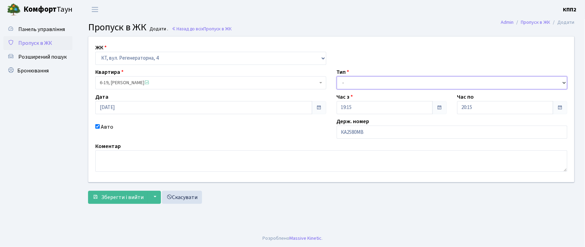
click at [345, 80] on select "- Доставка Таксі Гості Сервіс" at bounding box center [452, 82] width 231 height 13
select select "3"
click at [337, 76] on select "- Доставка Таксі Гості Сервіс" at bounding box center [452, 82] width 231 height 13
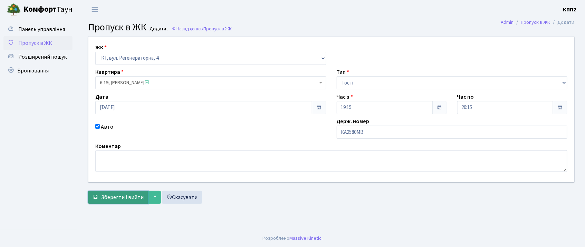
click at [108, 195] on span "Зберегти і вийти" at bounding box center [122, 198] width 42 height 8
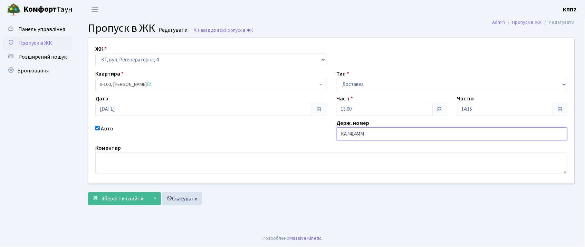
click at [370, 132] on input "КА7414ММ" at bounding box center [452, 133] width 231 height 13
type input "КА7414МО"
click at [114, 201] on span "Зберегти і вийти" at bounding box center [122, 199] width 42 height 8
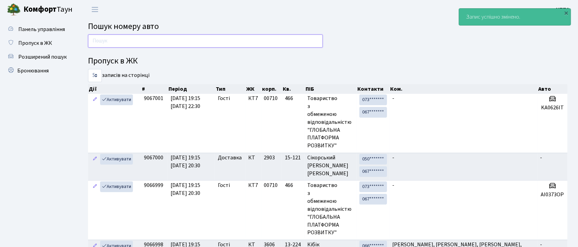
click at [104, 42] on input "text" at bounding box center [205, 41] width 235 height 13
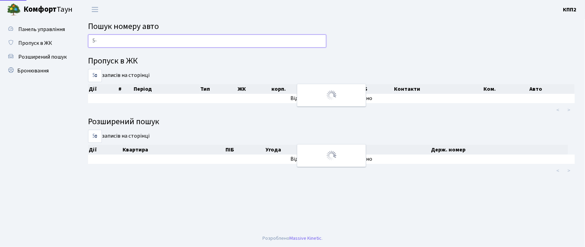
type input "5"
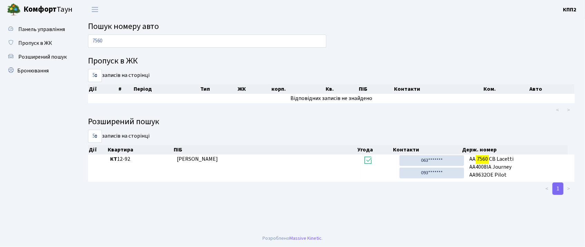
click at [260, 63] on h4 "Пропуск в ЖК" at bounding box center [331, 61] width 487 height 10
click at [236, 42] on input "7560" at bounding box center [207, 41] width 238 height 13
type input "7"
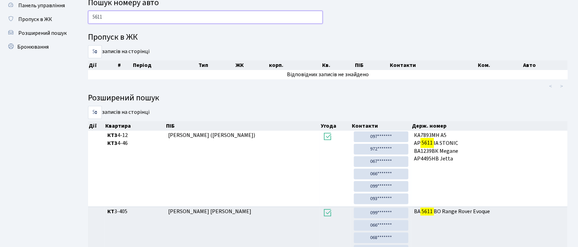
scroll to position [2, 0]
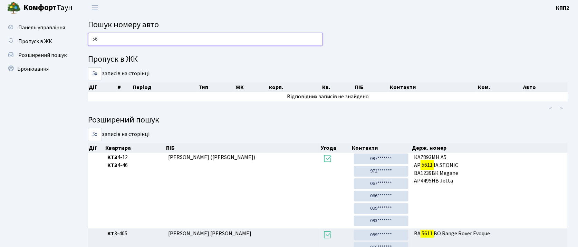
type input "5"
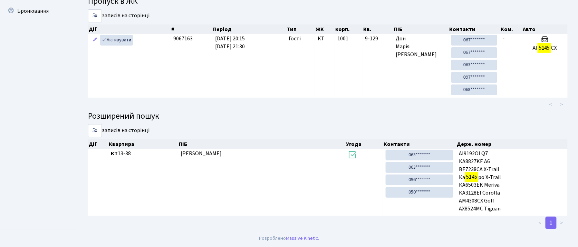
scroll to position [0, 0]
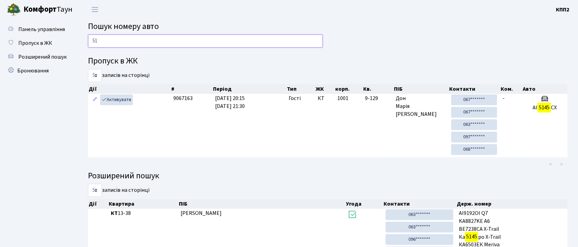
type input "5"
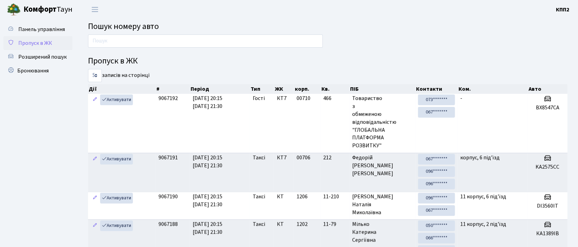
click at [68, 40] on link "Пропуск в ЖК" at bounding box center [37, 43] width 69 height 14
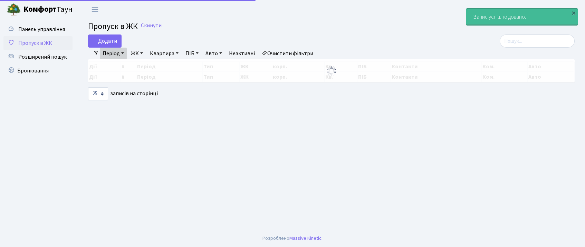
select select "25"
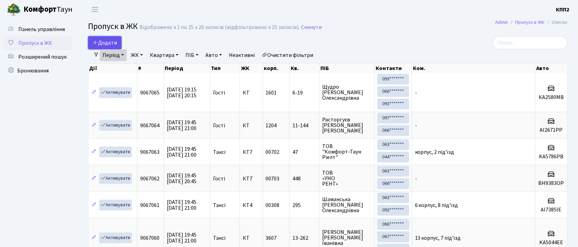
click at [104, 41] on span "Додати" at bounding box center [105, 43] width 25 height 8
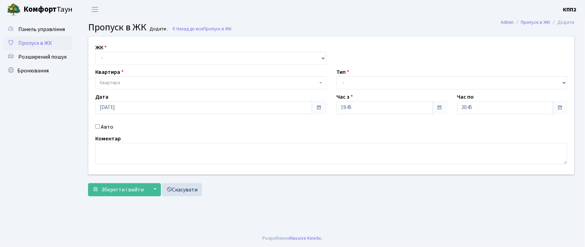
click at [98, 126] on input "Авто" at bounding box center [97, 126] width 4 height 4
checkbox input "true"
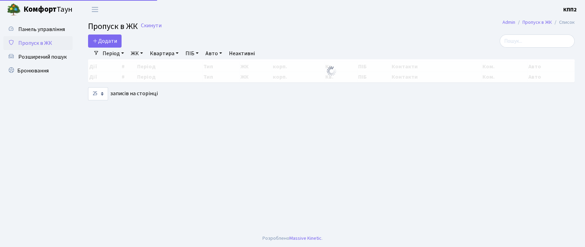
select select "25"
click at [104, 44] on span "Додати" at bounding box center [105, 41] width 25 height 8
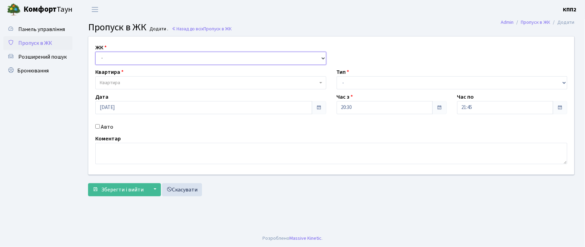
click at [114, 57] on select "- КТ, вул. Регенераторна, 4 КТ2, просп. [STREET_ADDRESS] [STREET_ADDRESS] [PERS…" at bounding box center [210, 58] width 231 height 13
select select "271"
click at [95, 52] on select "- КТ, вул. Регенераторна, 4 КТ2, просп. [STREET_ADDRESS] [STREET_ADDRESS] [PERS…" at bounding box center [210, 58] width 231 height 13
select select
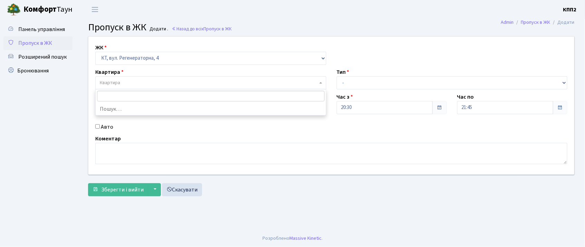
click at [119, 84] on span "Квартира" at bounding box center [110, 82] width 20 height 7
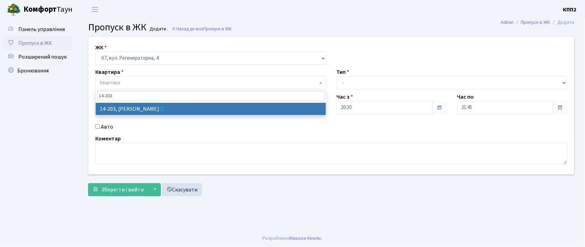
type input "14-203"
select select "7580"
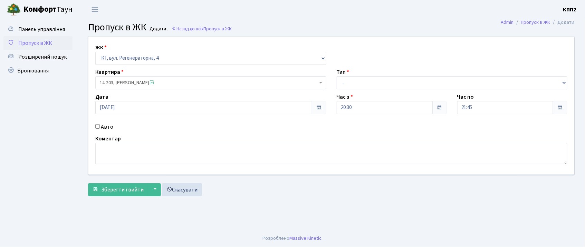
click at [97, 126] on input "Авто" at bounding box center [97, 126] width 4 height 4
checkbox input "true"
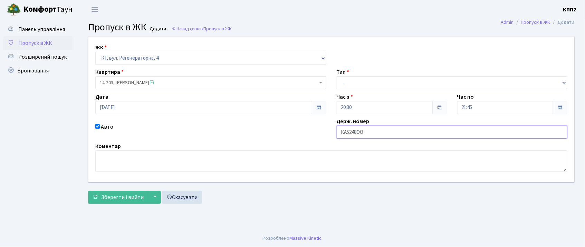
type input "КА5248ОО"
click at [363, 82] on select "- Доставка Таксі Гості Сервіс" at bounding box center [452, 82] width 231 height 13
select select "2"
click at [337, 76] on select "- Доставка Таксі Гості Сервіс" at bounding box center [452, 82] width 231 height 13
click at [133, 197] on span "Зберегти і вийти" at bounding box center [122, 198] width 42 height 8
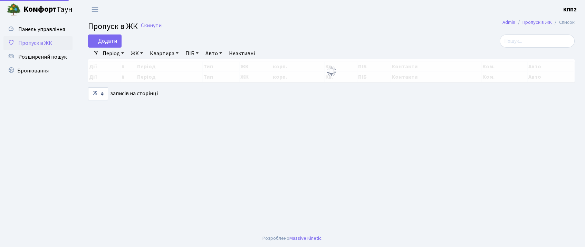
select select "25"
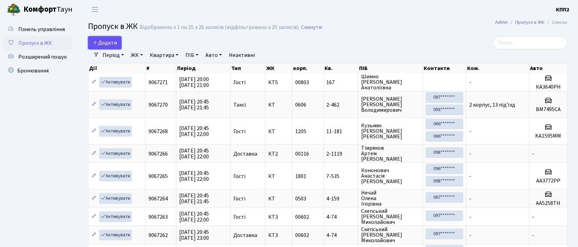
click at [96, 40] on icon at bounding box center [96, 43] width 6 height 6
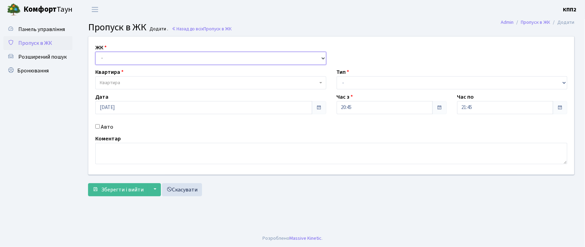
click at [96, 54] on select "- КТ, вул. Регенераторна, 4 КТ2, просп. [STREET_ADDRESS] [STREET_ADDRESS] [PERS…" at bounding box center [210, 58] width 231 height 13
select select "271"
click at [95, 52] on select "- КТ, вул. Регенераторна, 4 КТ2, просп. [STREET_ADDRESS] [STREET_ADDRESS] [PERS…" at bounding box center [210, 58] width 231 height 13
select select
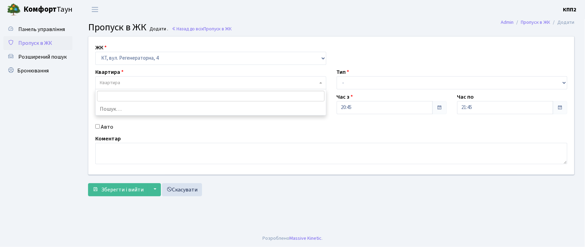
click at [108, 82] on span "Квартира" at bounding box center [110, 82] width 20 height 7
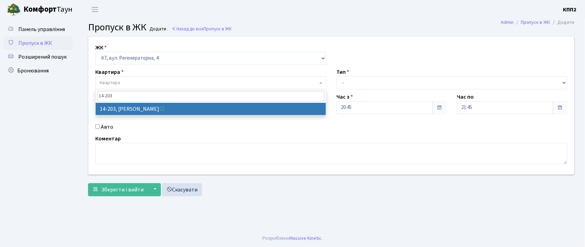
type input "14-203"
select select "7580"
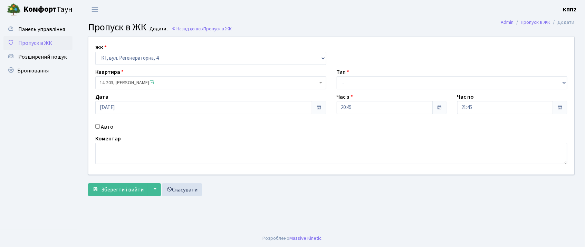
click at [98, 126] on input "Авто" at bounding box center [97, 126] width 4 height 4
checkbox input "true"
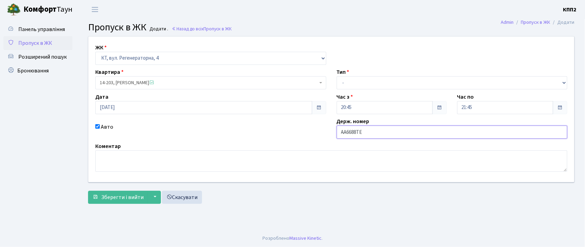
type input "АА6688ТЕ"
click at [382, 87] on select "- Доставка Таксі Гості Сервіс" at bounding box center [452, 82] width 231 height 13
select select "2"
click at [337, 76] on select "- Доставка Таксі Гості Сервіс" at bounding box center [452, 82] width 231 height 13
click at [122, 198] on span "Зберегти і вийти" at bounding box center [122, 198] width 42 height 8
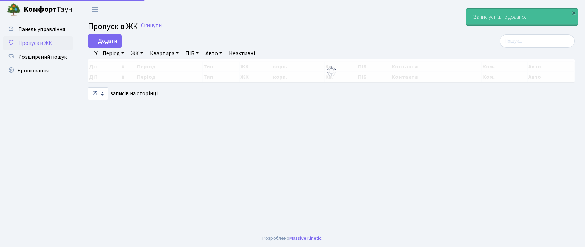
select select "25"
